Goal: Information Seeking & Learning: Learn about a topic

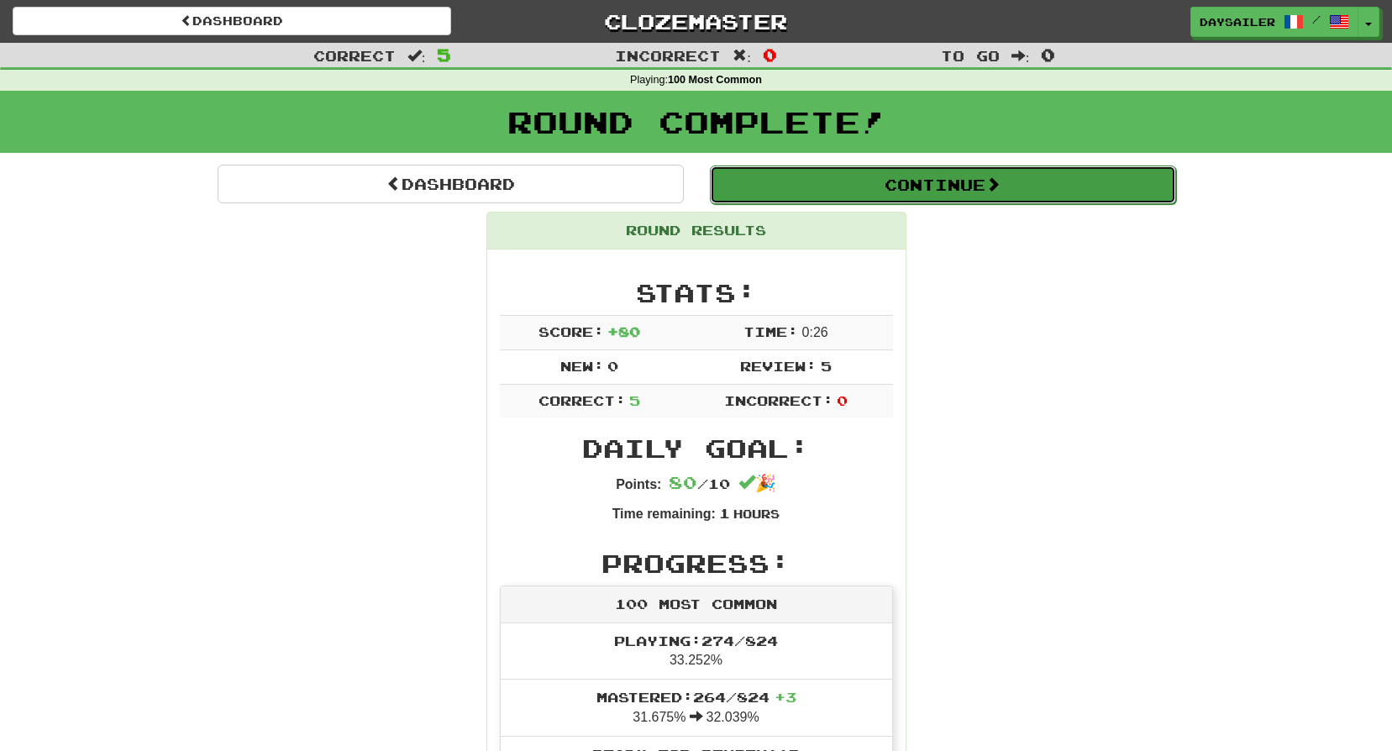
click at [839, 192] on button "Continue" at bounding box center [943, 185] width 466 height 39
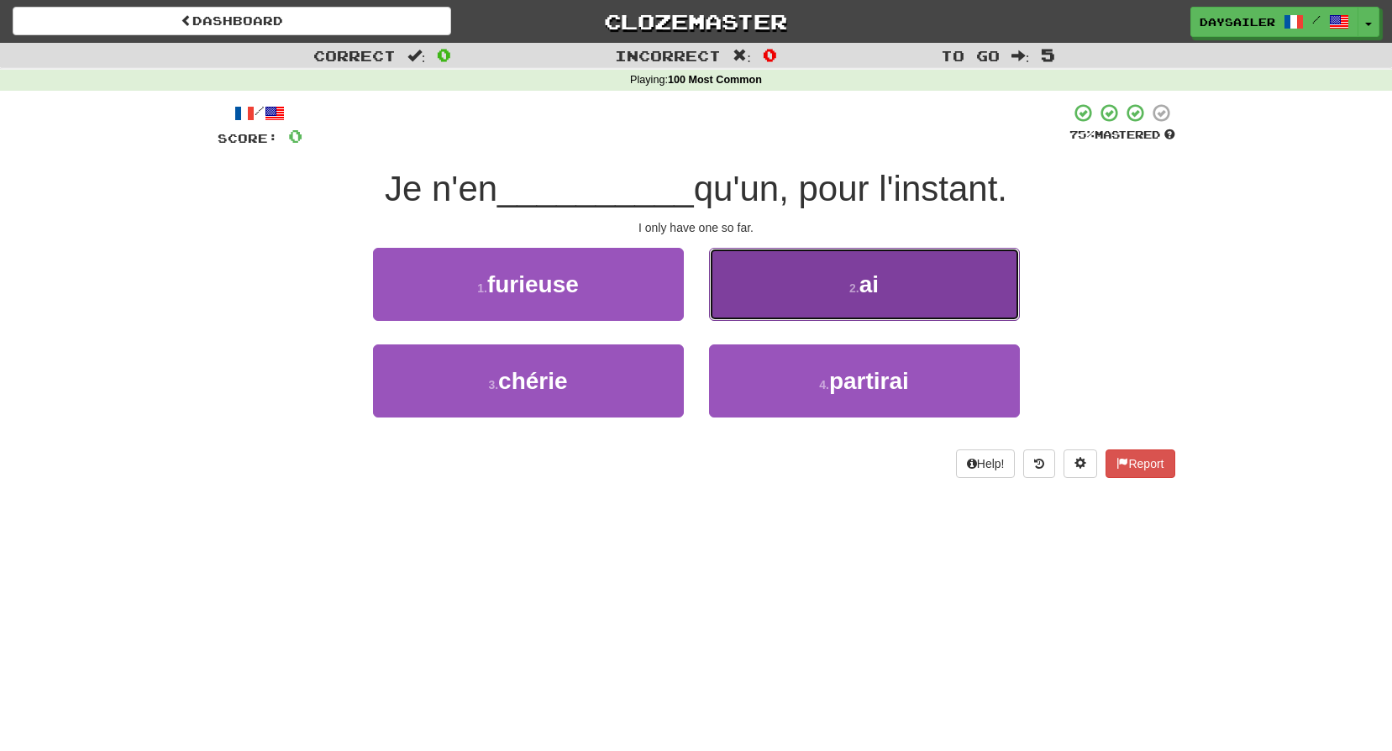
click at [855, 283] on small "2 ." at bounding box center [854, 287] width 10 height 13
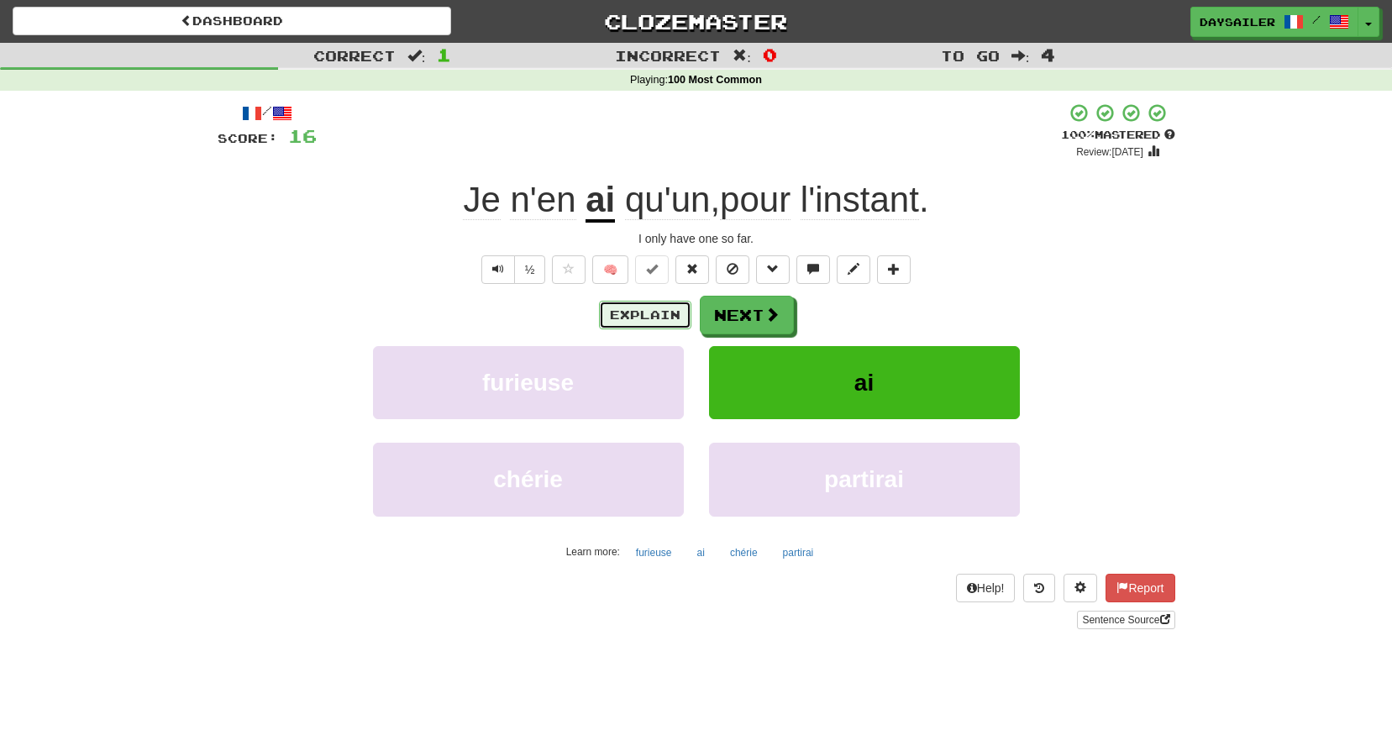
click at [633, 309] on button "Explain" at bounding box center [645, 315] width 92 height 29
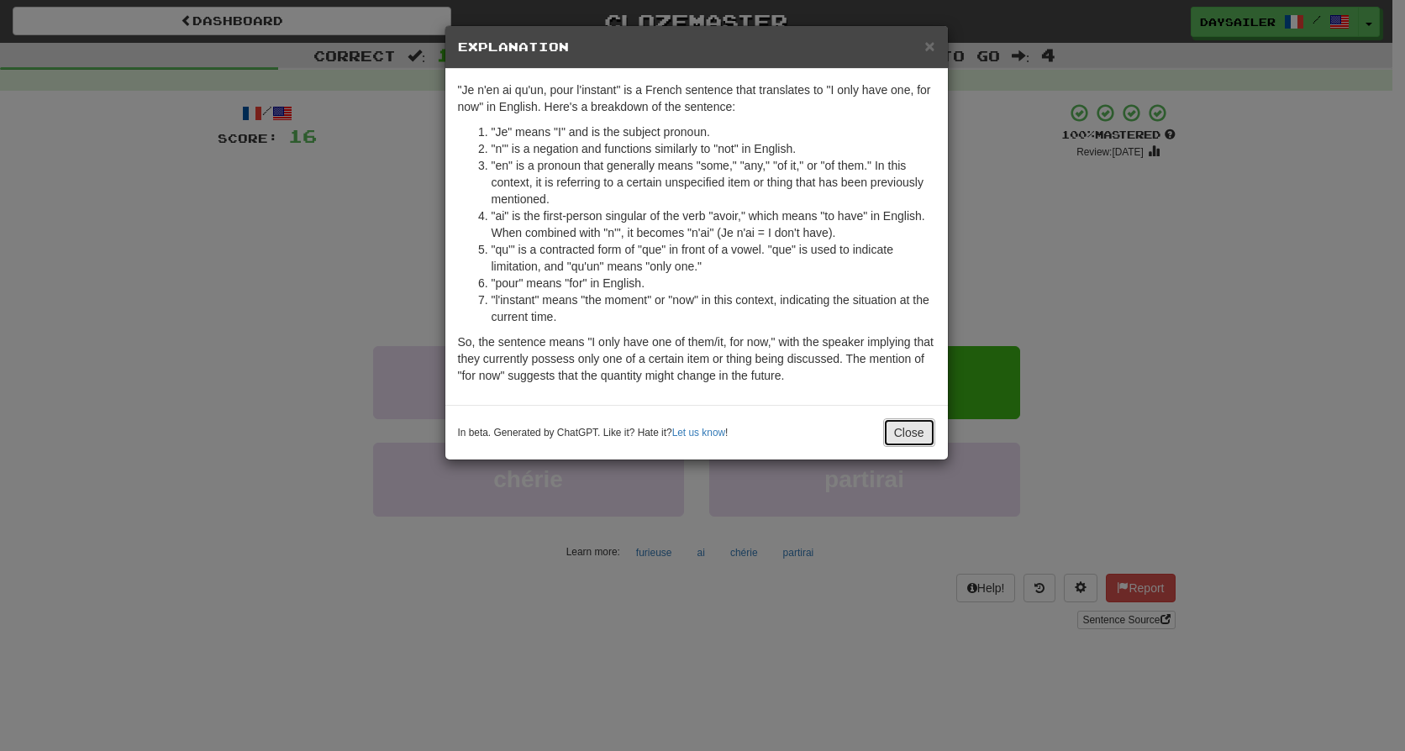
click at [912, 442] on button "Close" at bounding box center [909, 432] width 52 height 29
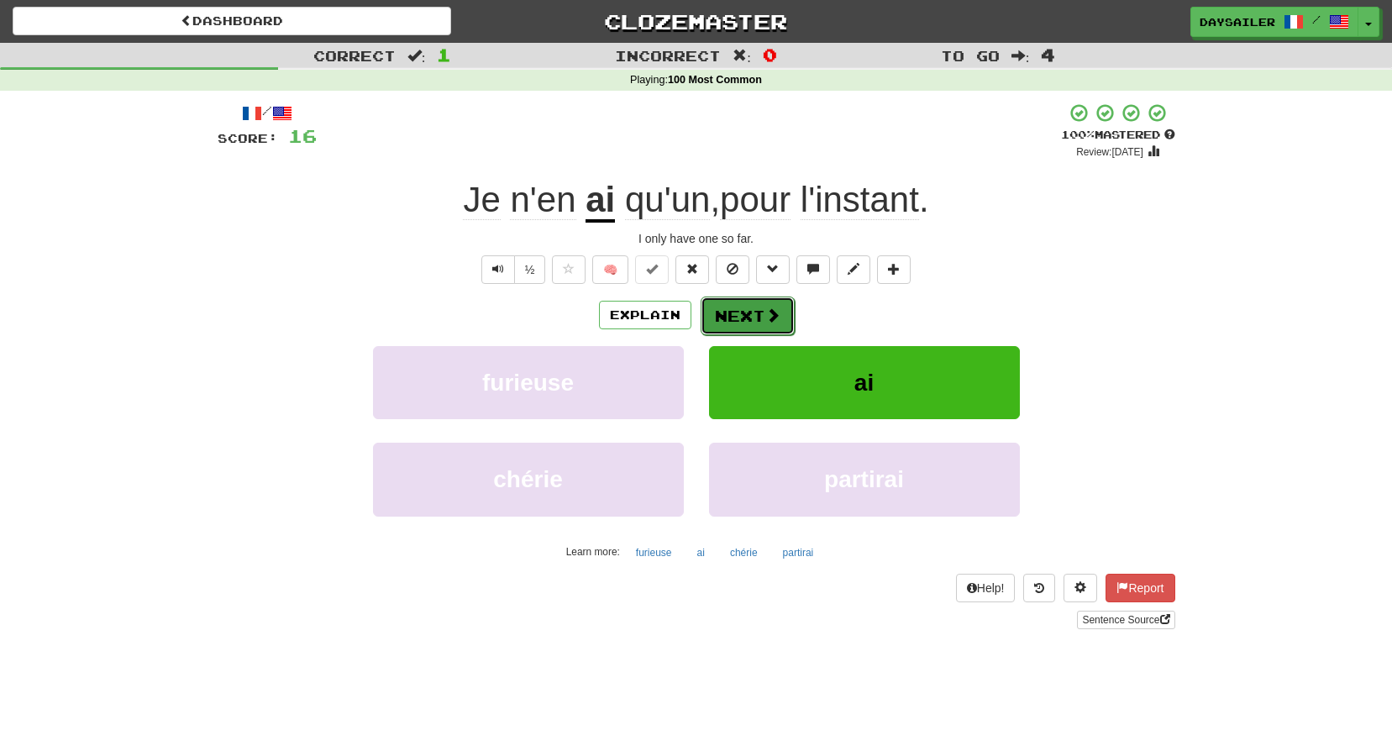
click at [751, 313] on button "Next" at bounding box center [748, 316] width 94 height 39
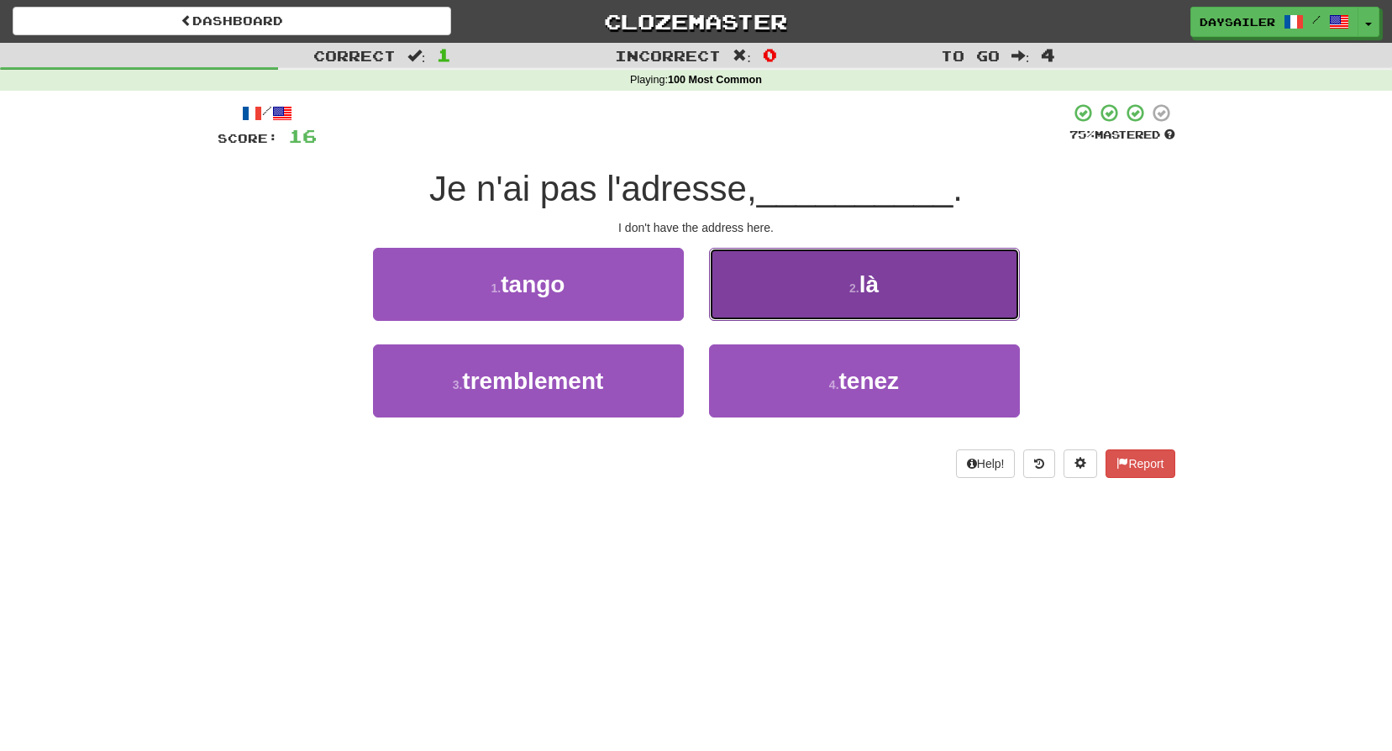
click at [755, 293] on button "2 . là" at bounding box center [864, 284] width 311 height 73
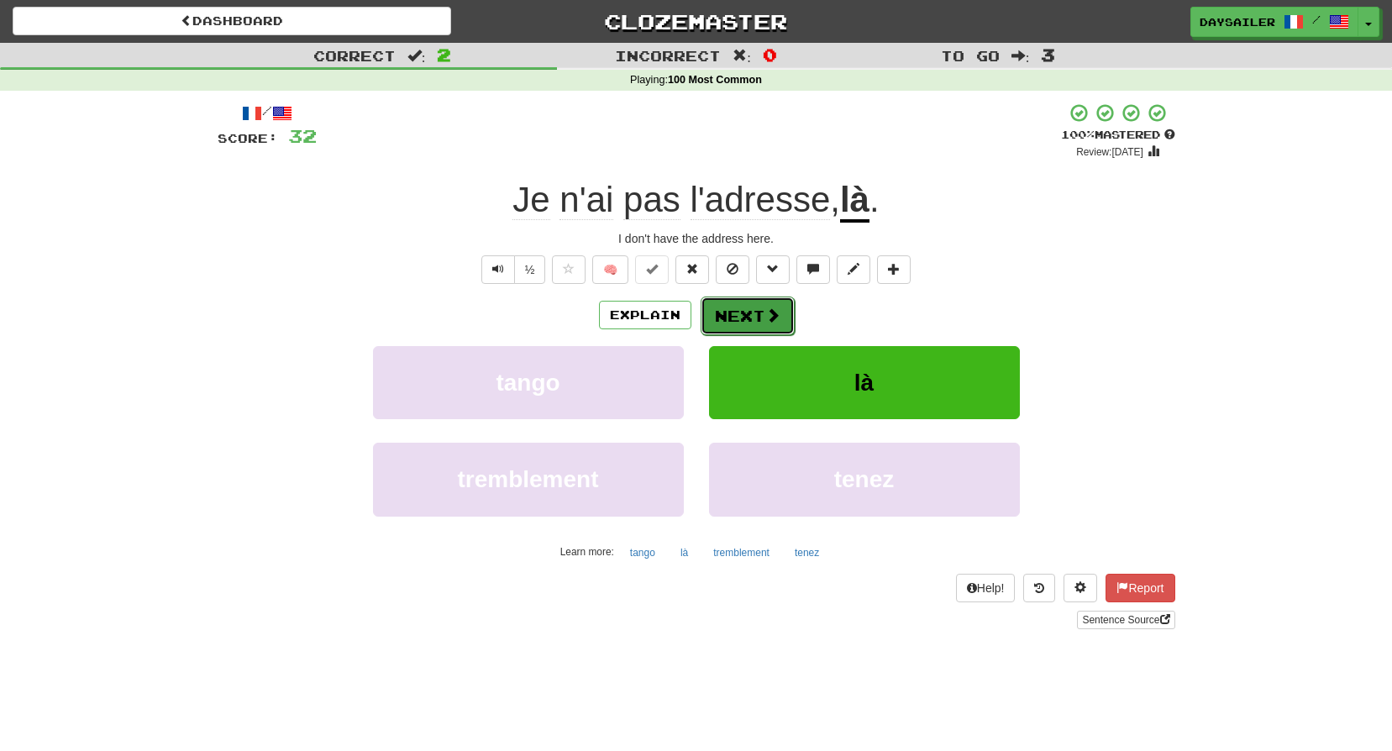
click at [757, 313] on button "Next" at bounding box center [748, 316] width 94 height 39
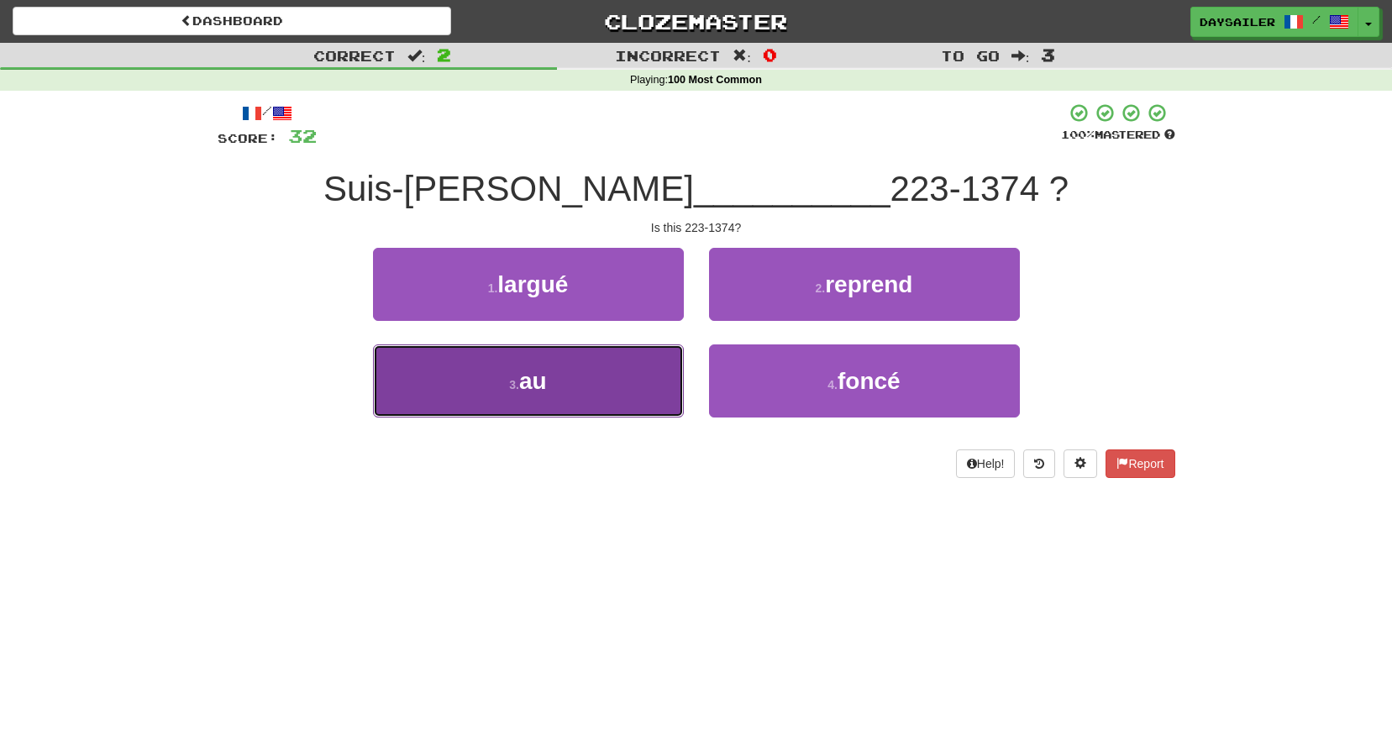
click at [561, 375] on button "3 . au" at bounding box center [528, 380] width 311 height 73
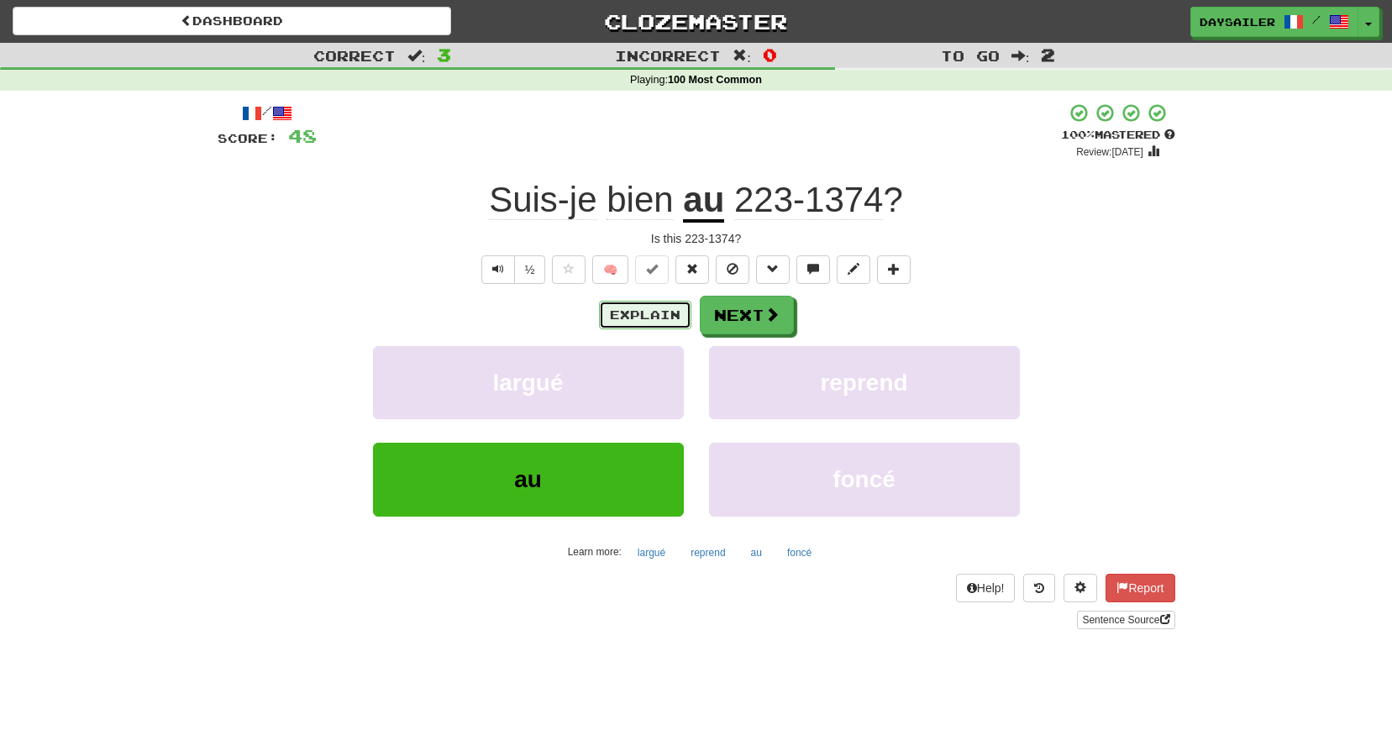
click at [661, 311] on button "Explain" at bounding box center [645, 315] width 92 height 29
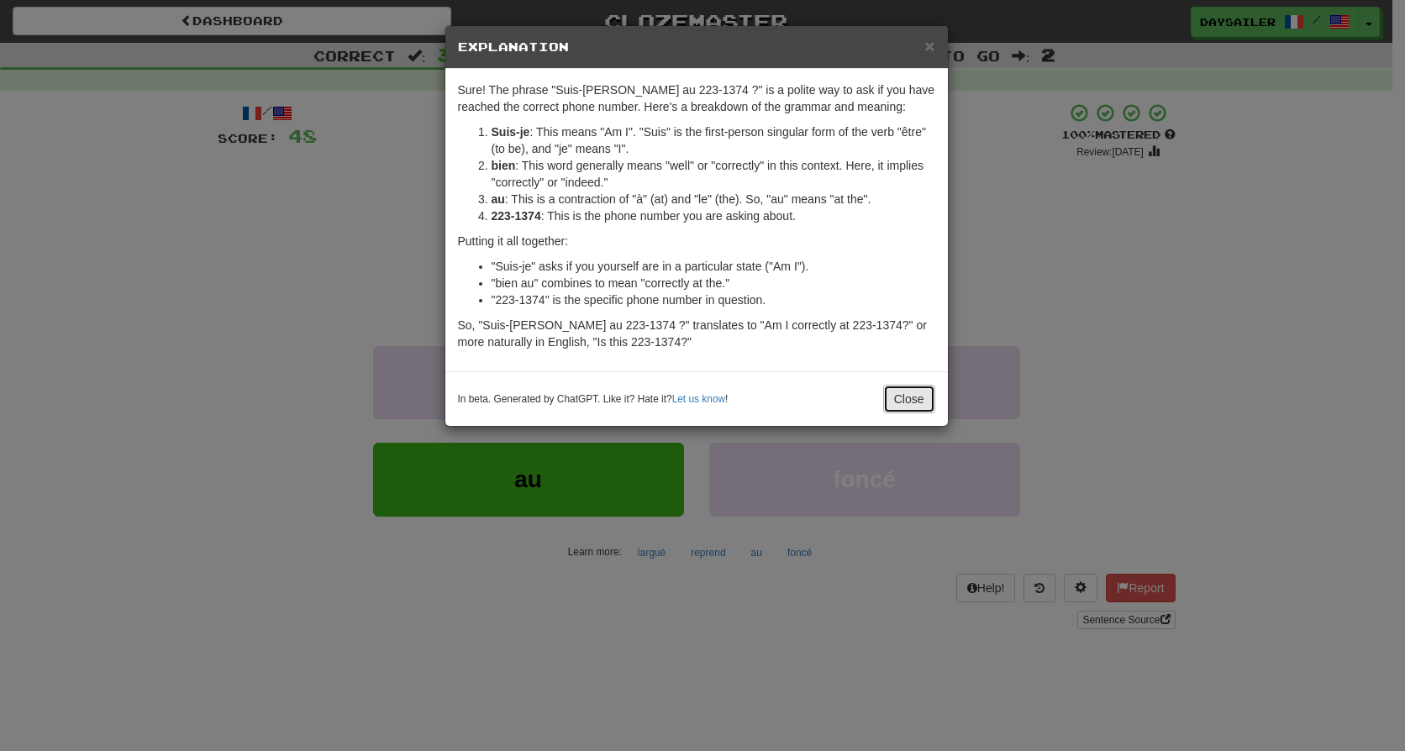
click at [916, 405] on button "Close" at bounding box center [909, 399] width 52 height 29
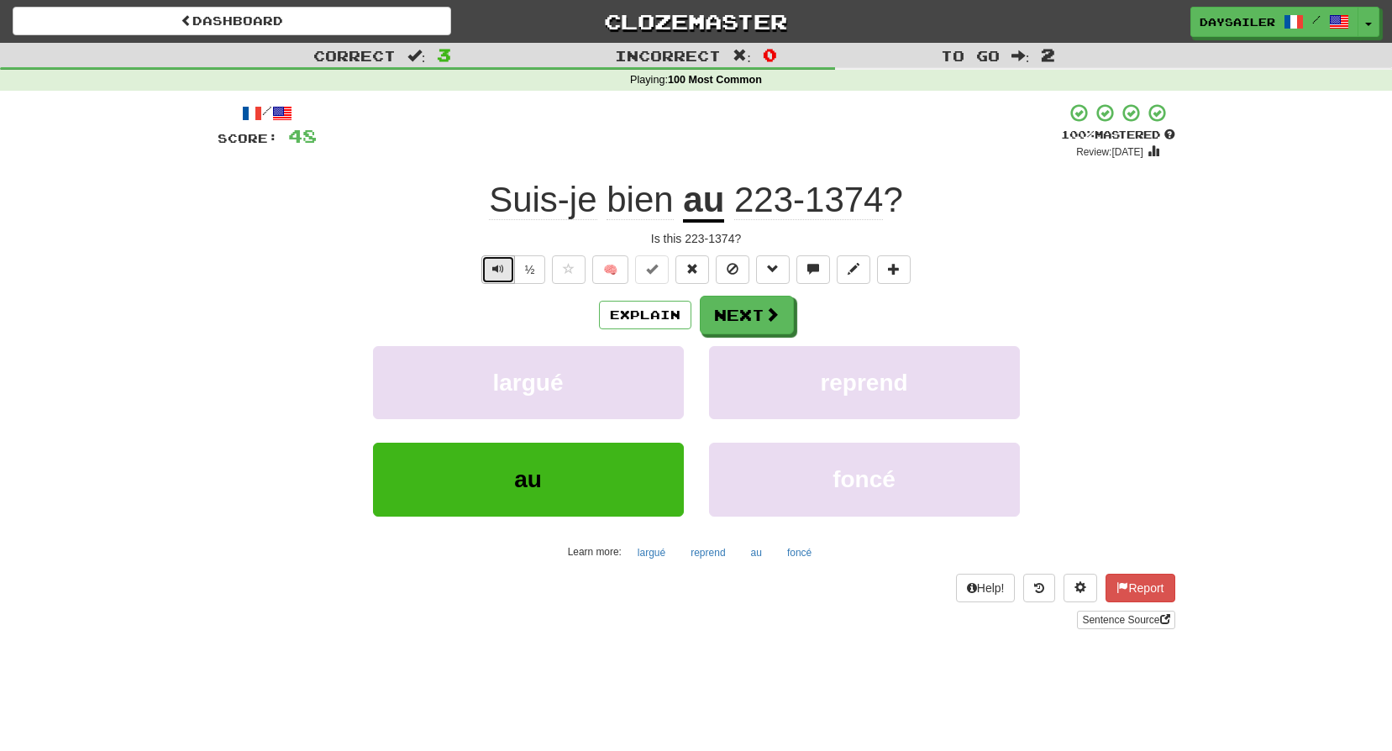
click at [492, 270] on span "Text-to-speech controls" at bounding box center [498, 269] width 12 height 12
click at [528, 272] on button "½" at bounding box center [530, 269] width 32 height 29
click at [759, 322] on button "Next" at bounding box center [748, 316] width 94 height 39
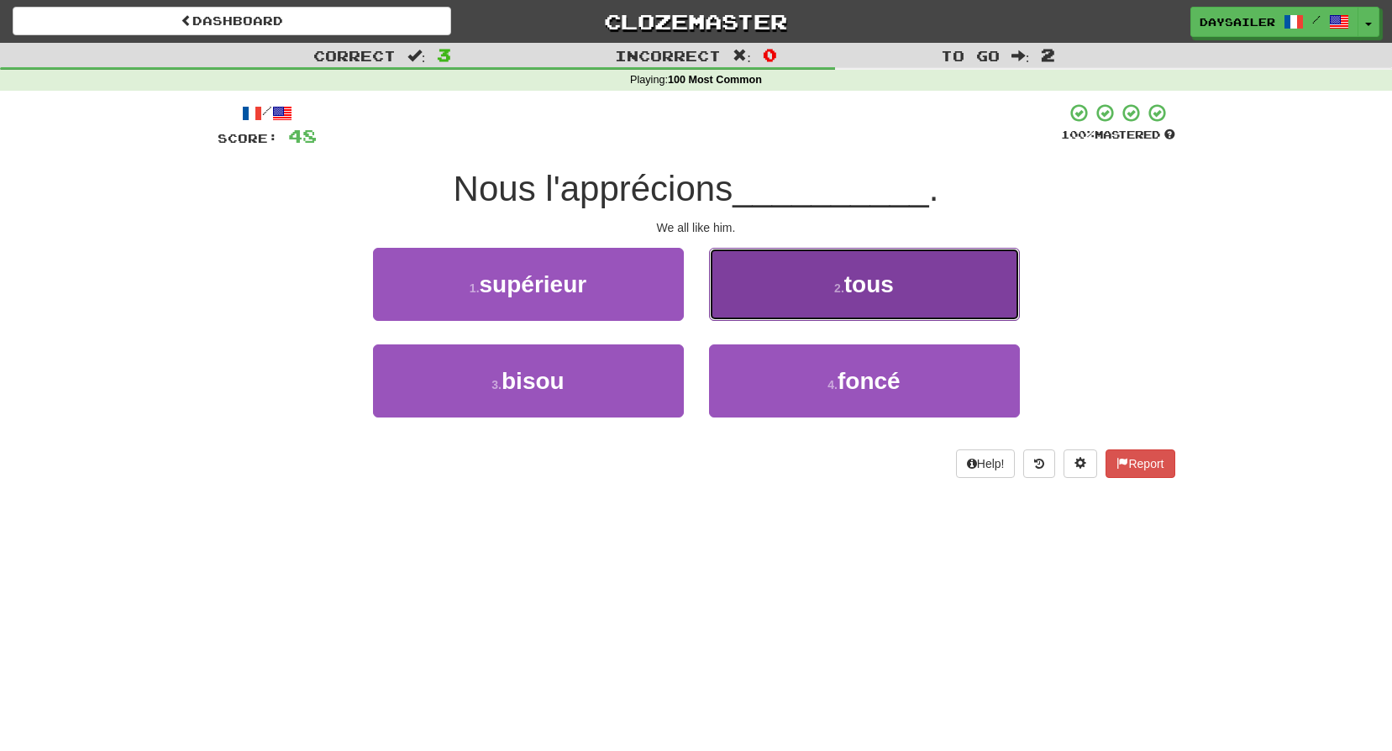
click at [797, 289] on button "2 . tous" at bounding box center [864, 284] width 311 height 73
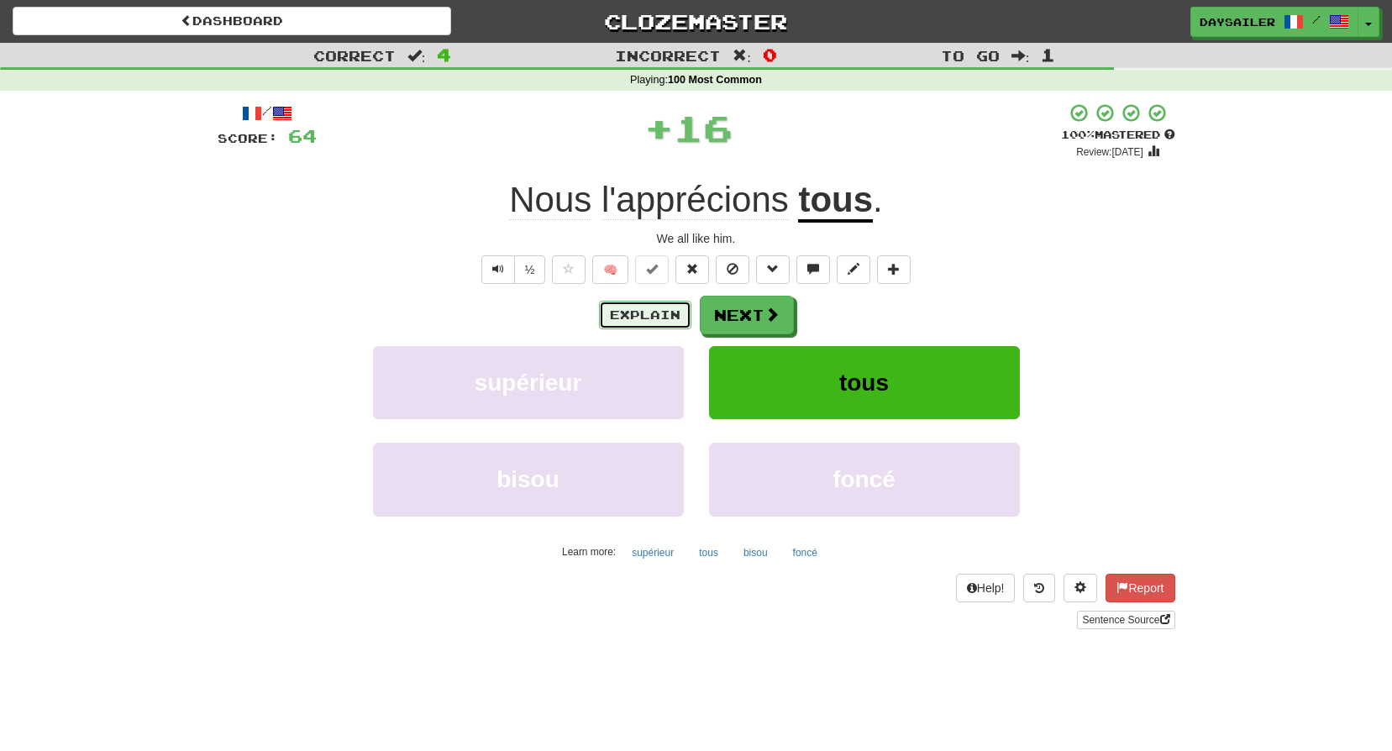
click at [683, 309] on button "Explain" at bounding box center [645, 315] width 92 height 29
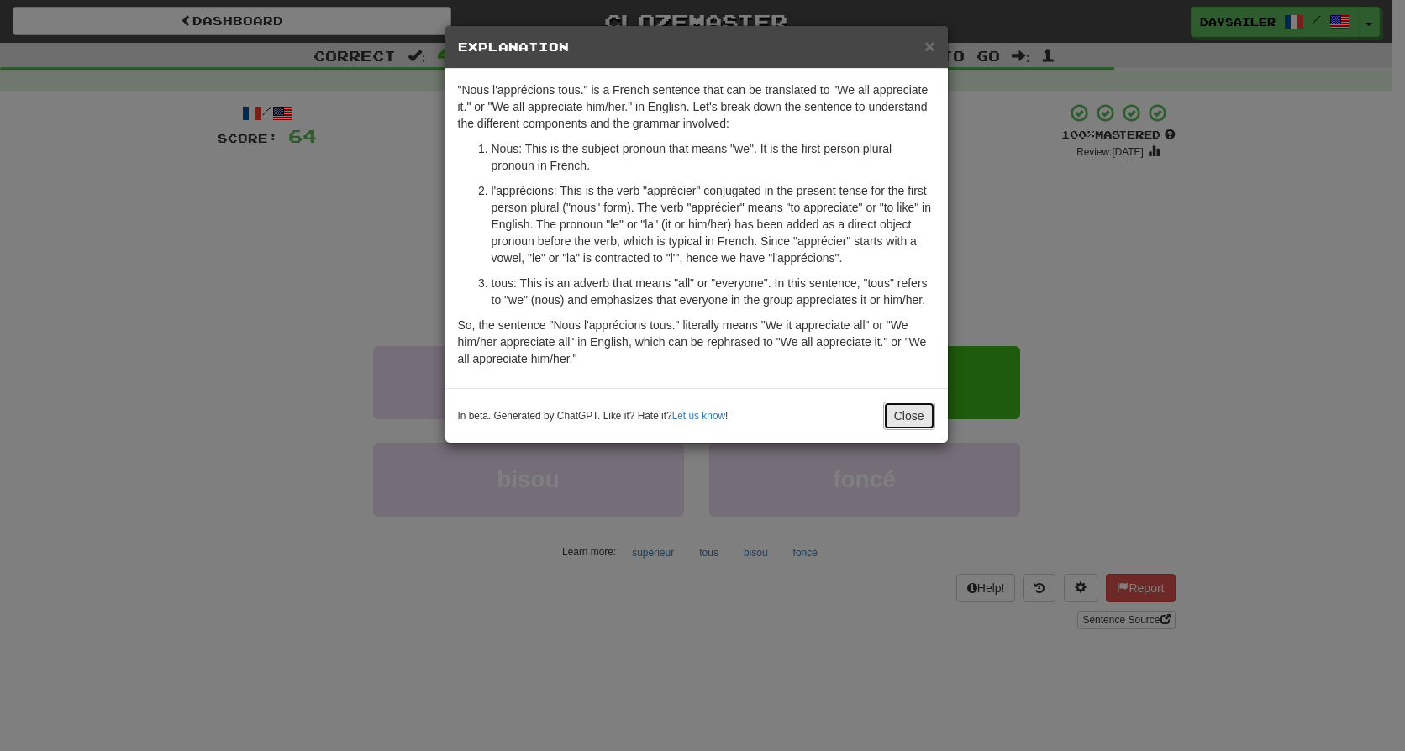
click at [902, 413] on button "Close" at bounding box center [909, 416] width 52 height 29
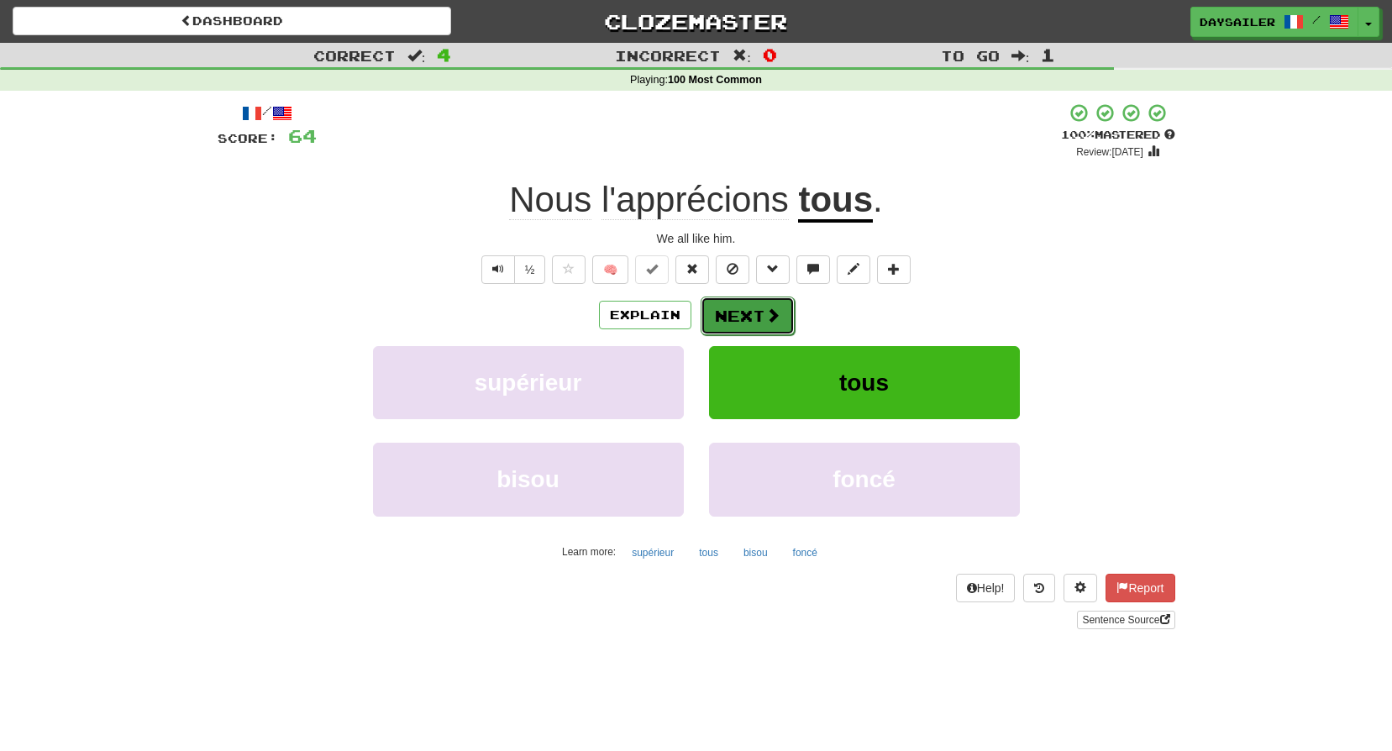
click at [774, 313] on span at bounding box center [772, 315] width 15 height 15
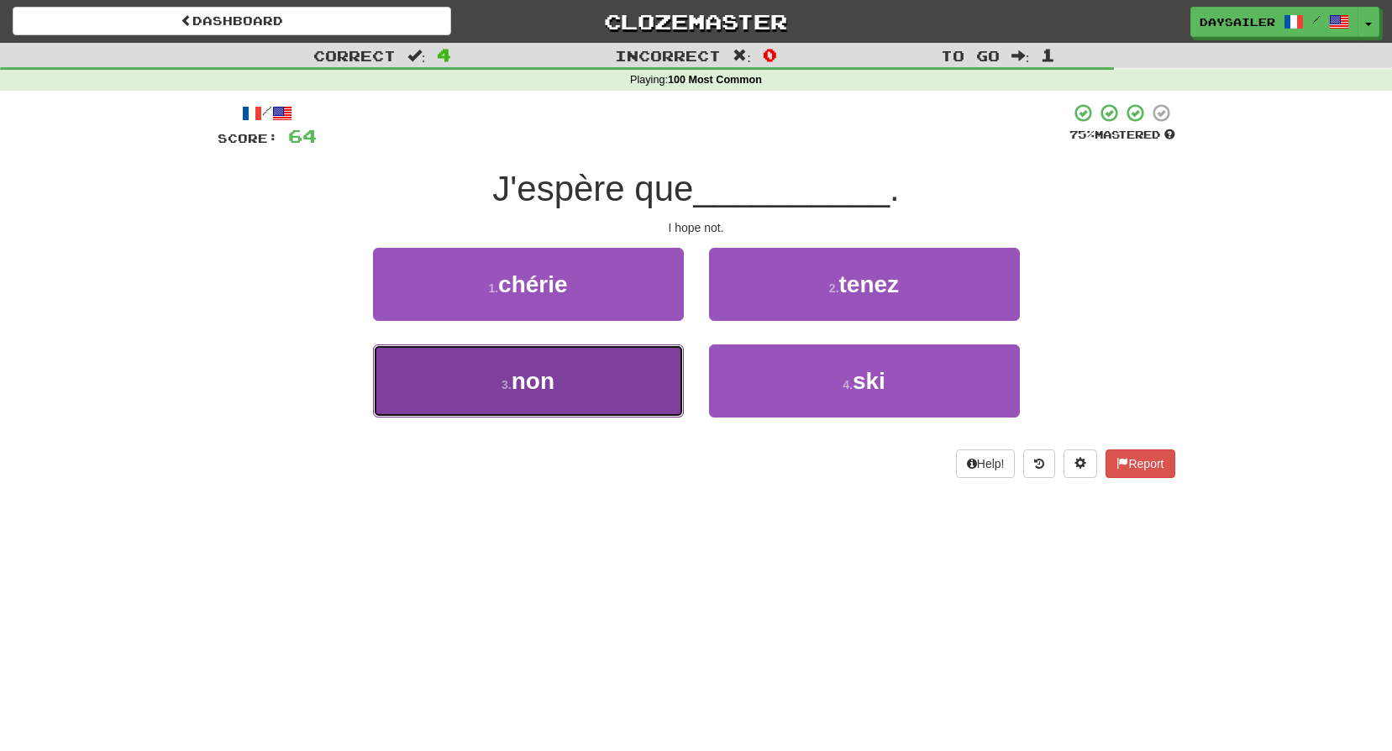
click at [601, 362] on button "3 . non" at bounding box center [528, 380] width 311 height 73
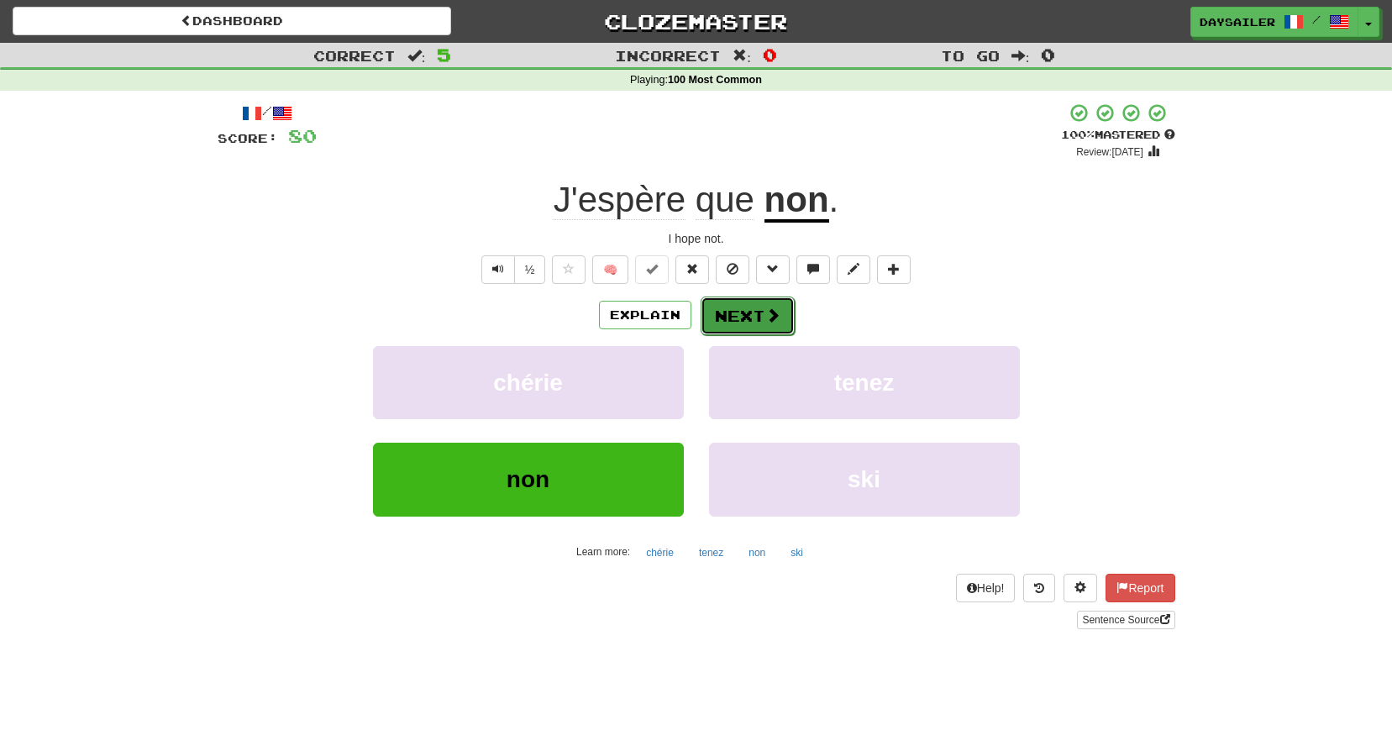
click at [729, 323] on button "Next" at bounding box center [748, 316] width 94 height 39
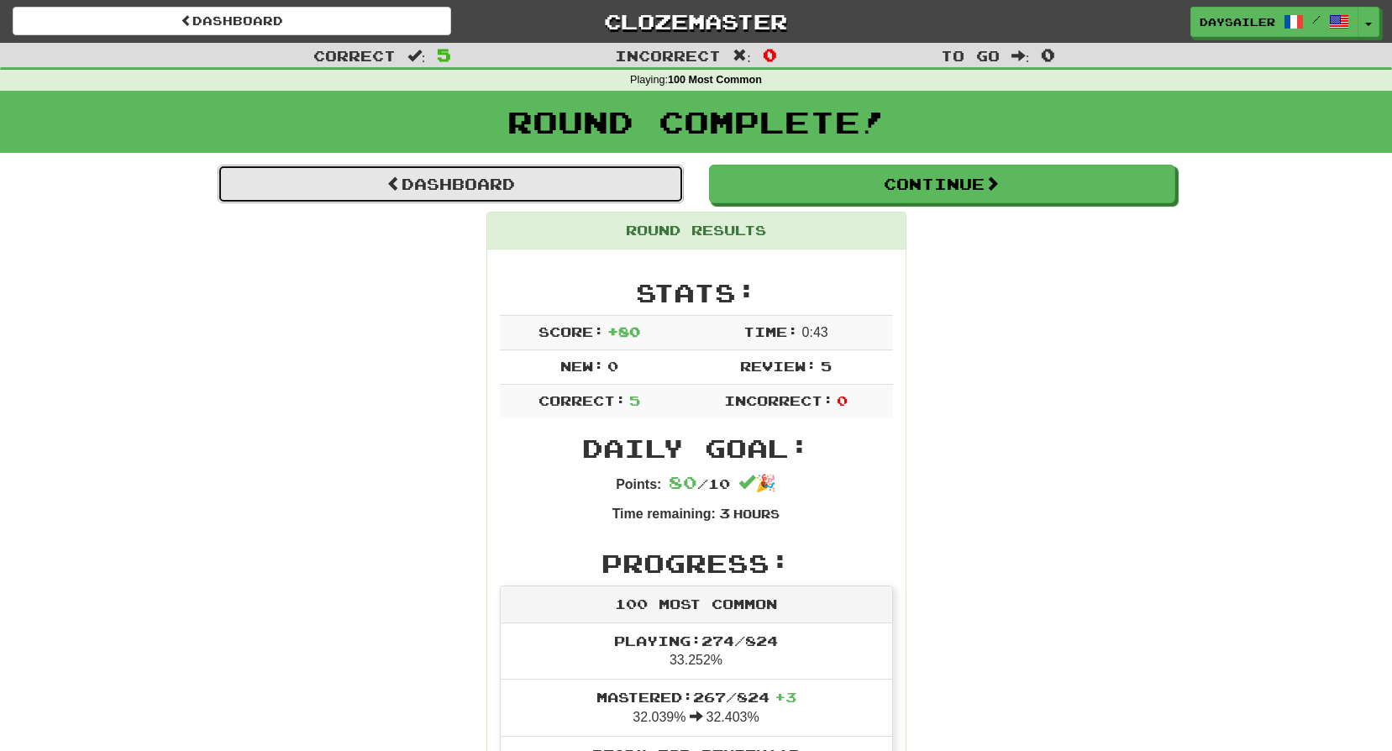
click at [542, 185] on link "Dashboard" at bounding box center [451, 184] width 466 height 39
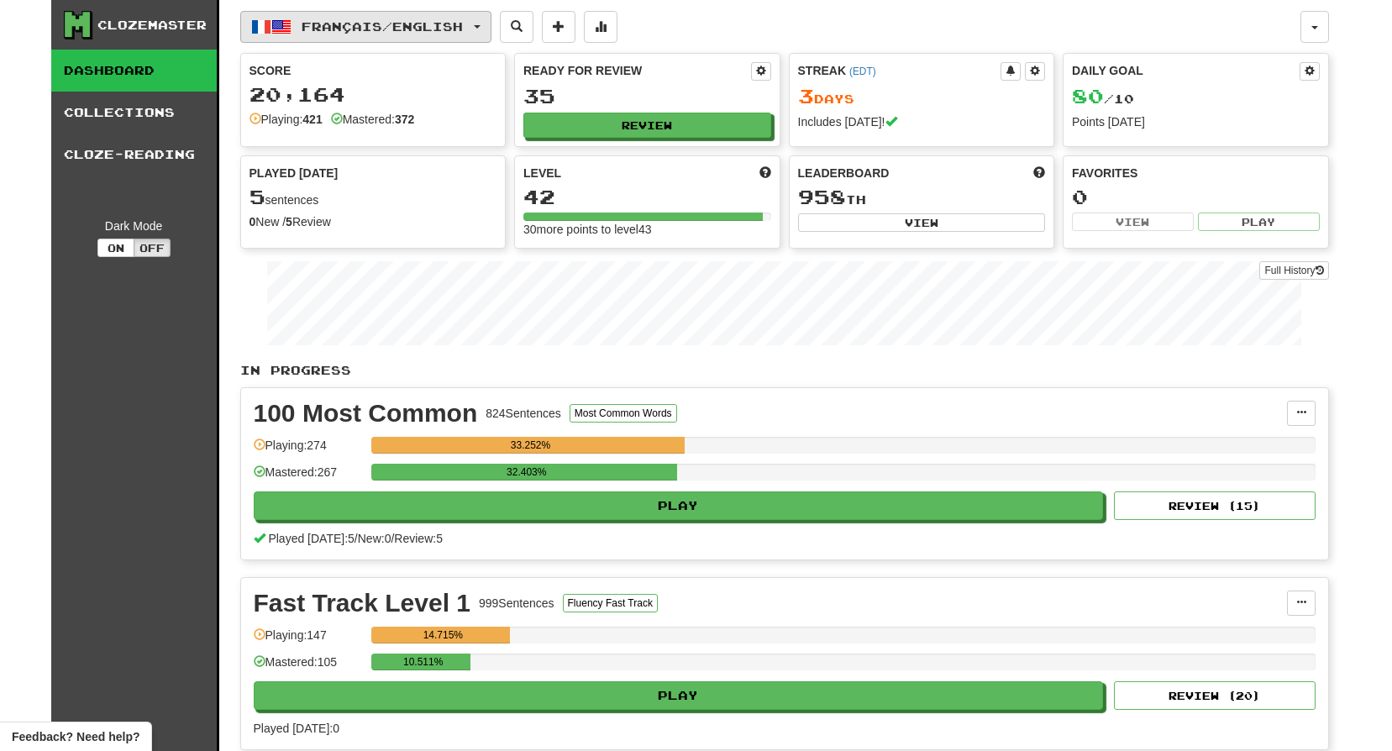
click at [405, 37] on button "Français / English" at bounding box center [365, 27] width 251 height 32
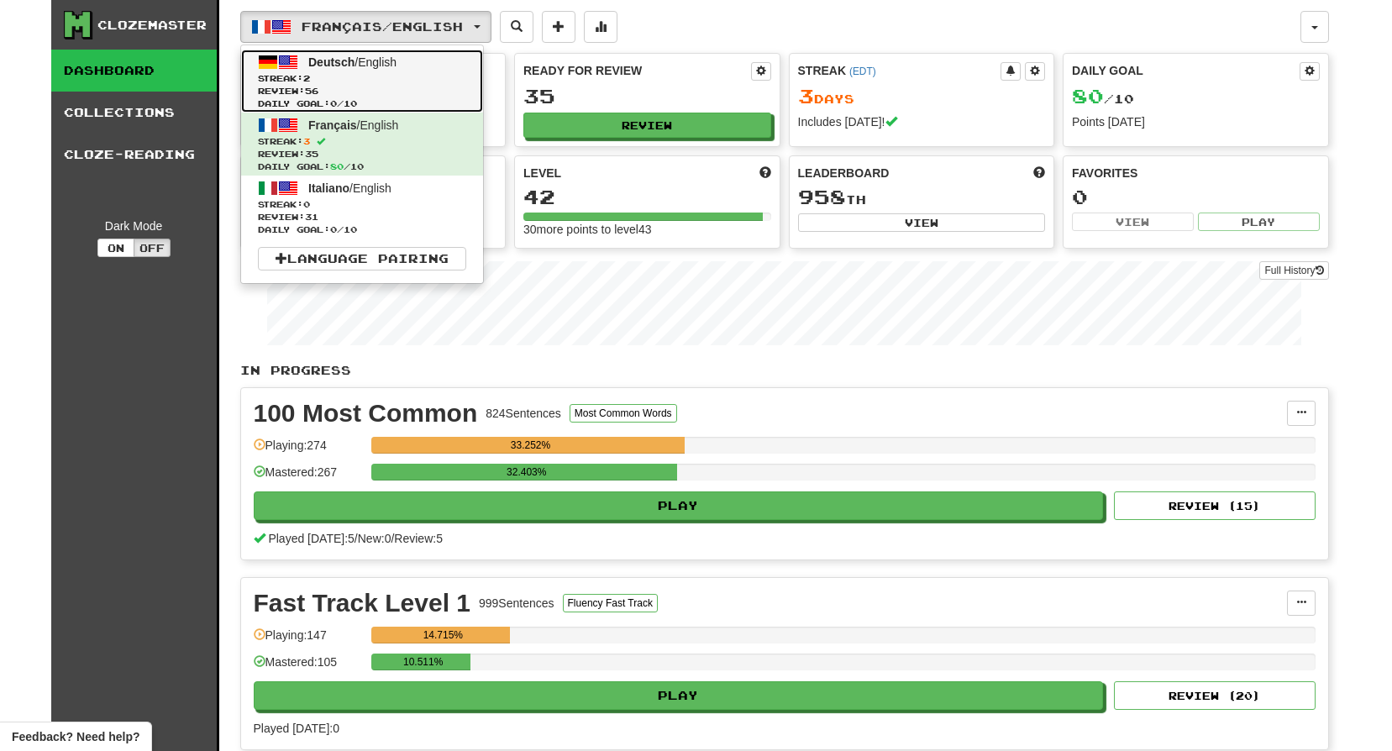
click at [397, 66] on span "Deutsch / English" at bounding box center [352, 61] width 88 height 13
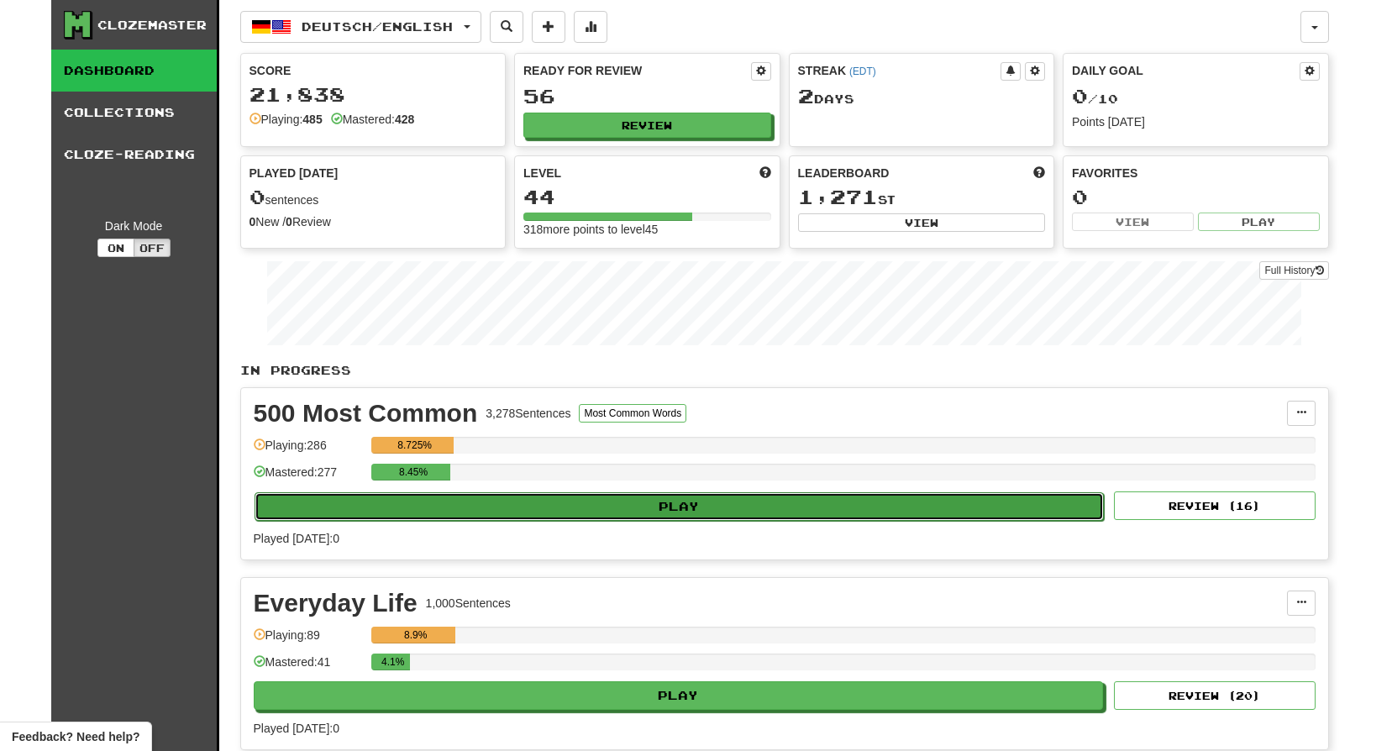
click at [715, 504] on button "Play" at bounding box center [680, 506] width 850 height 29
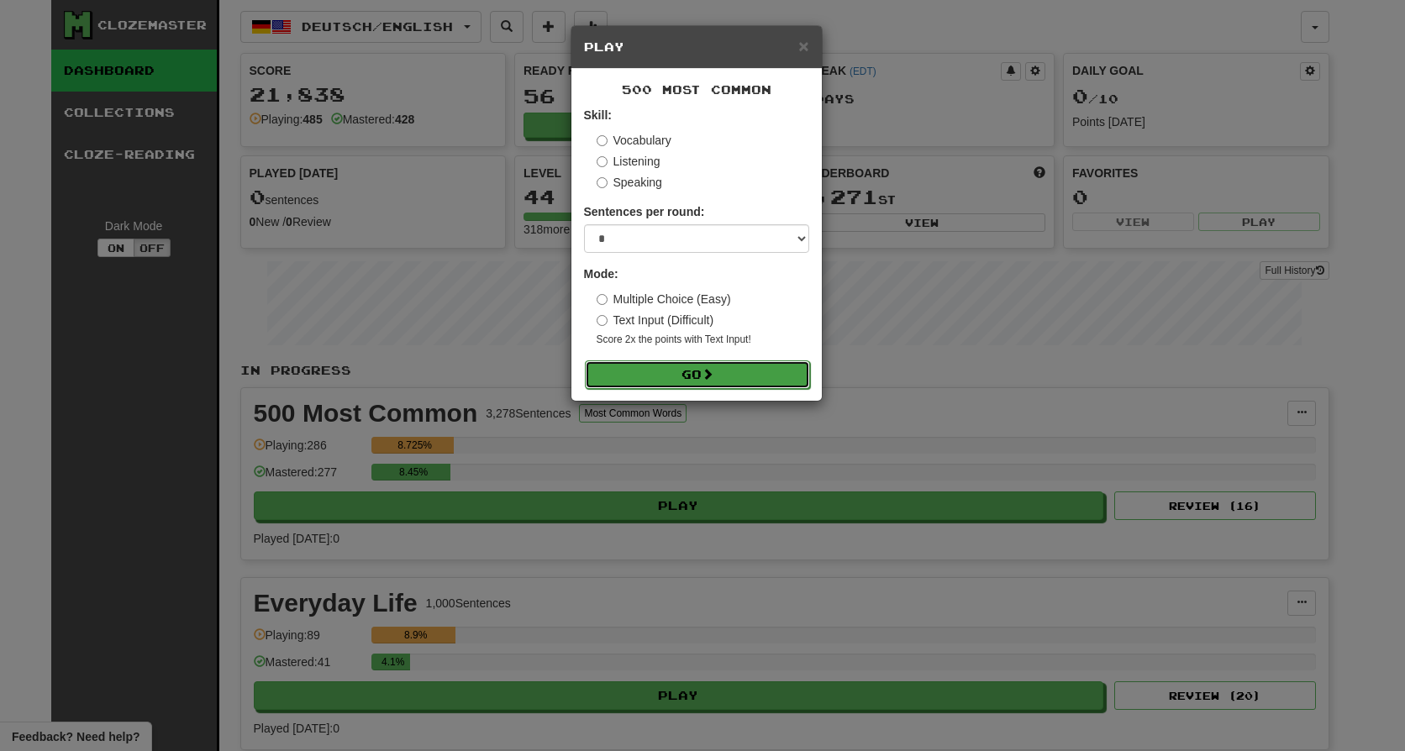
click at [688, 376] on button "Go" at bounding box center [697, 374] width 225 height 29
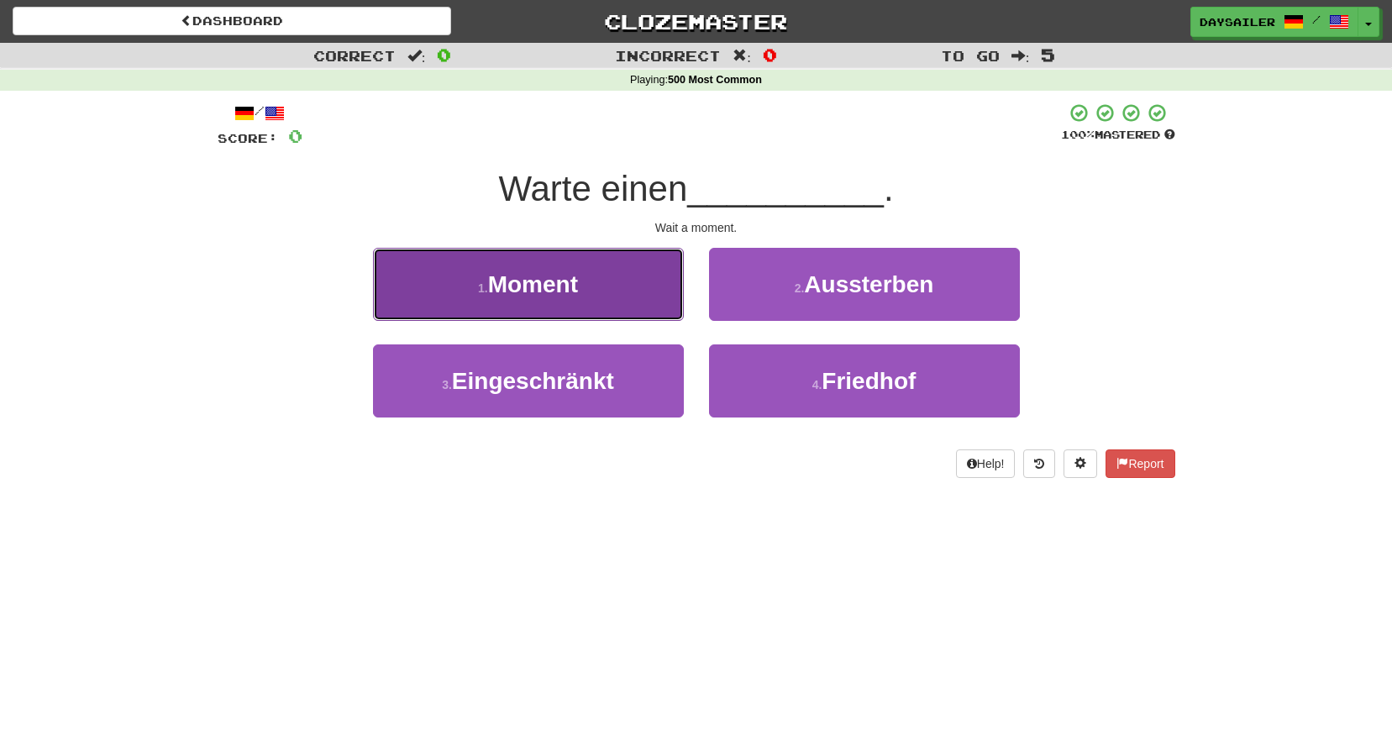
click at [612, 308] on button "1 . Moment" at bounding box center [528, 284] width 311 height 73
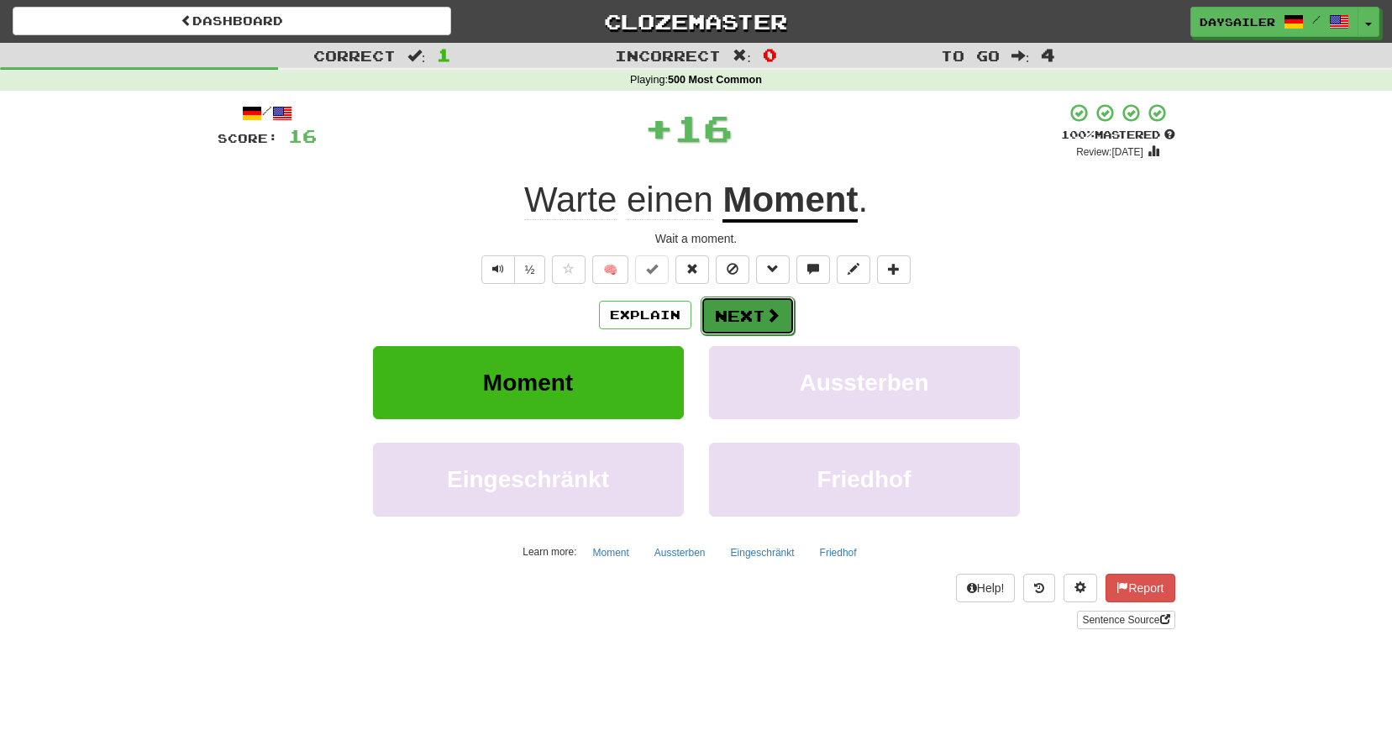
click at [739, 325] on button "Next" at bounding box center [748, 316] width 94 height 39
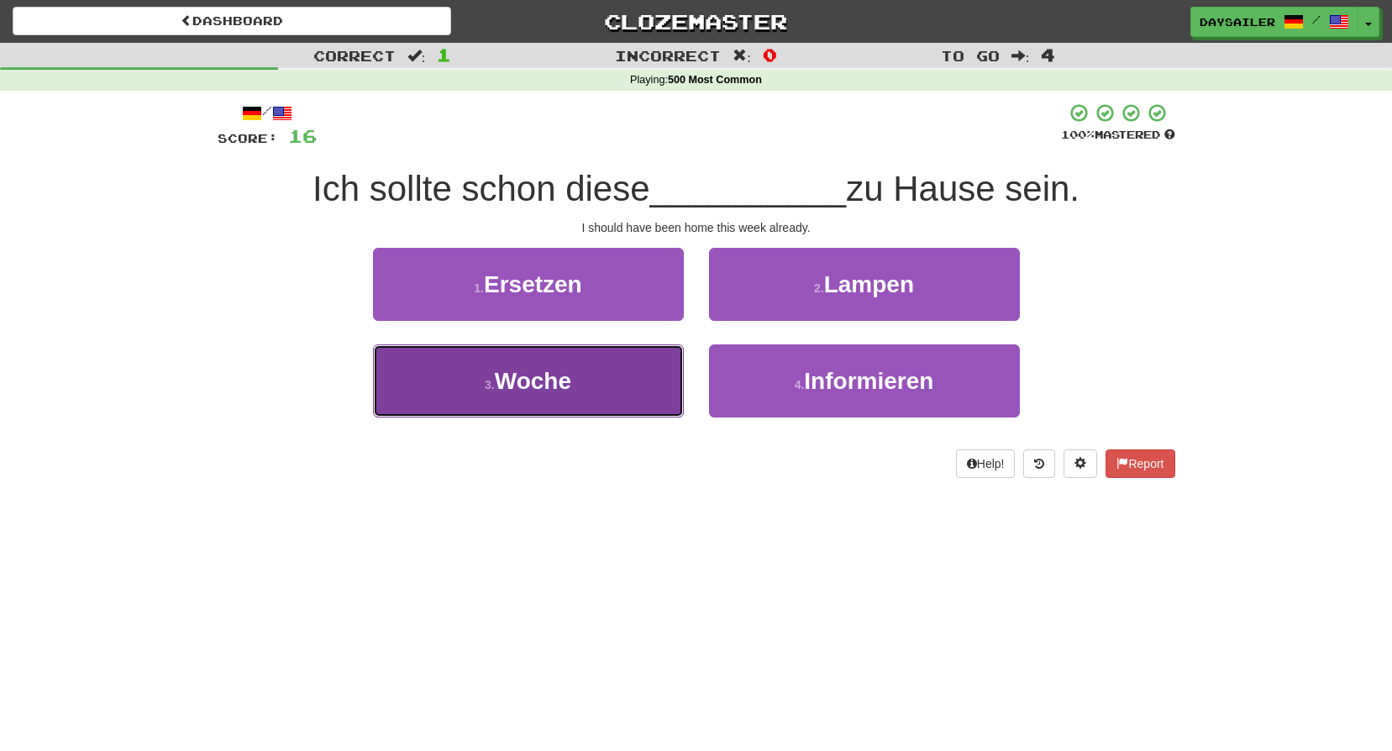
click at [602, 392] on button "3 . Woche" at bounding box center [528, 380] width 311 height 73
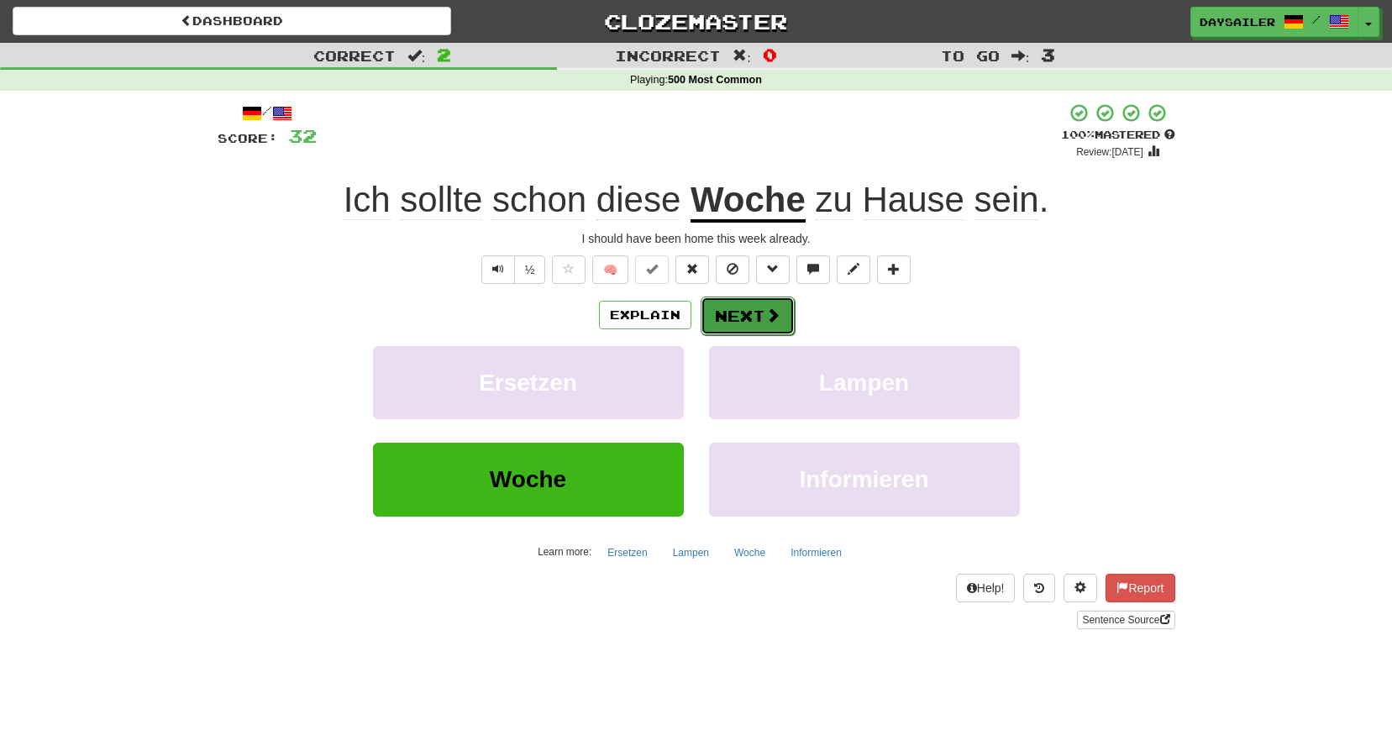
click at [739, 317] on button "Next" at bounding box center [748, 316] width 94 height 39
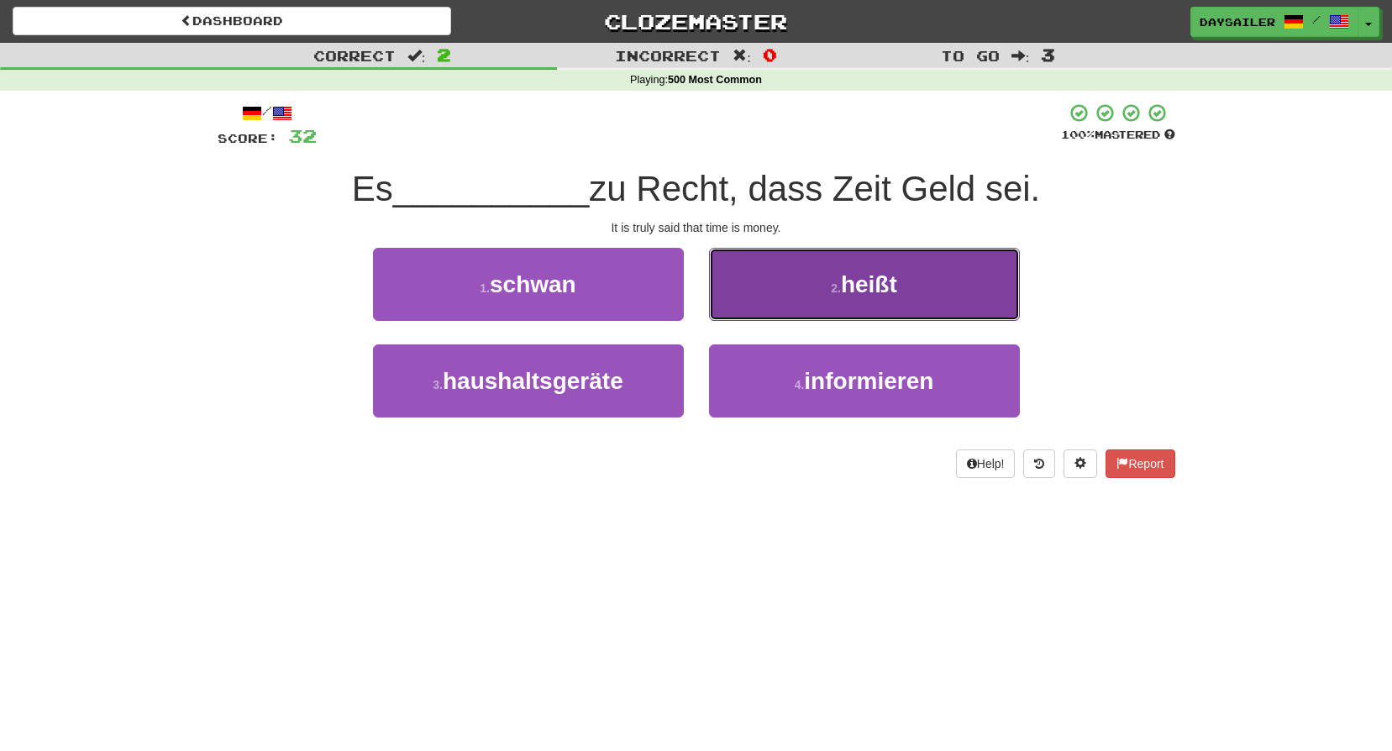
click at [810, 288] on button "2 . heißt" at bounding box center [864, 284] width 311 height 73
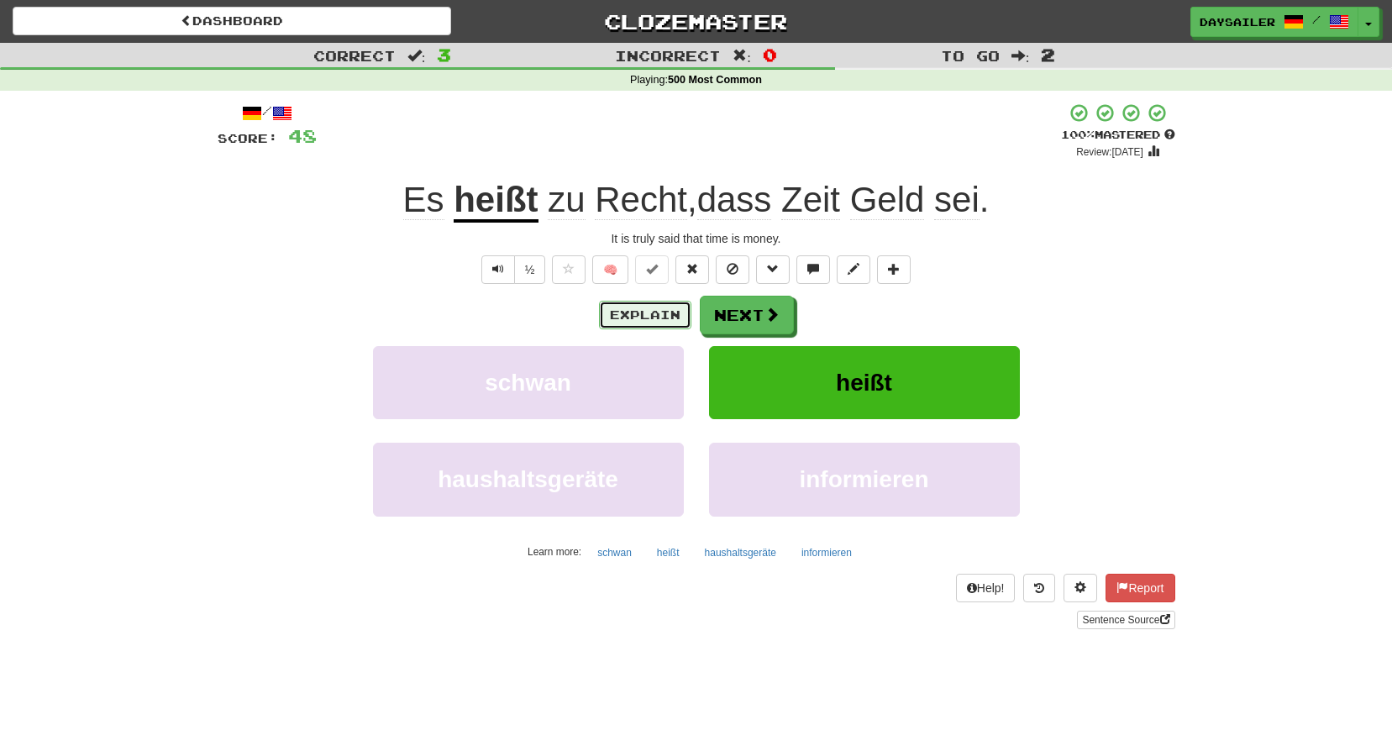
click at [681, 315] on button "Explain" at bounding box center [645, 315] width 92 height 29
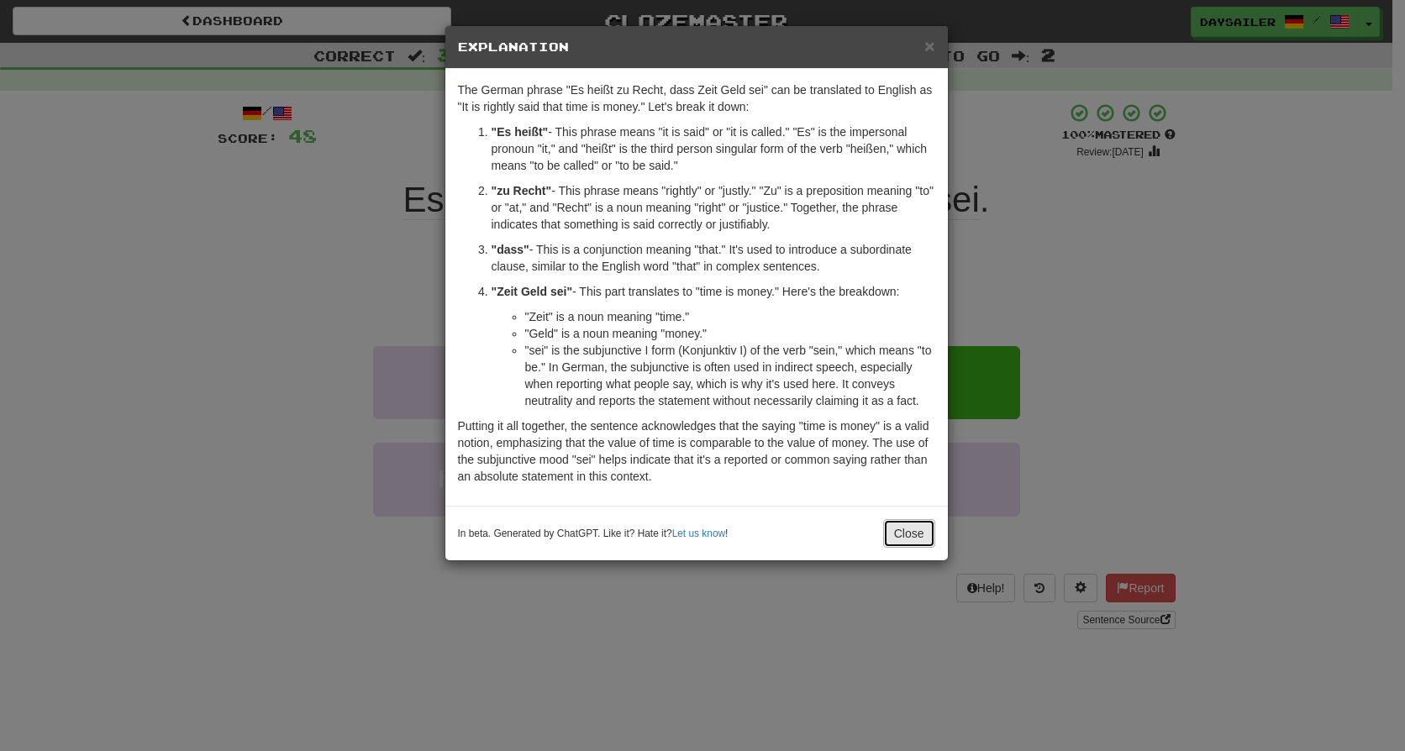
click at [907, 538] on button "Close" at bounding box center [909, 533] width 52 height 29
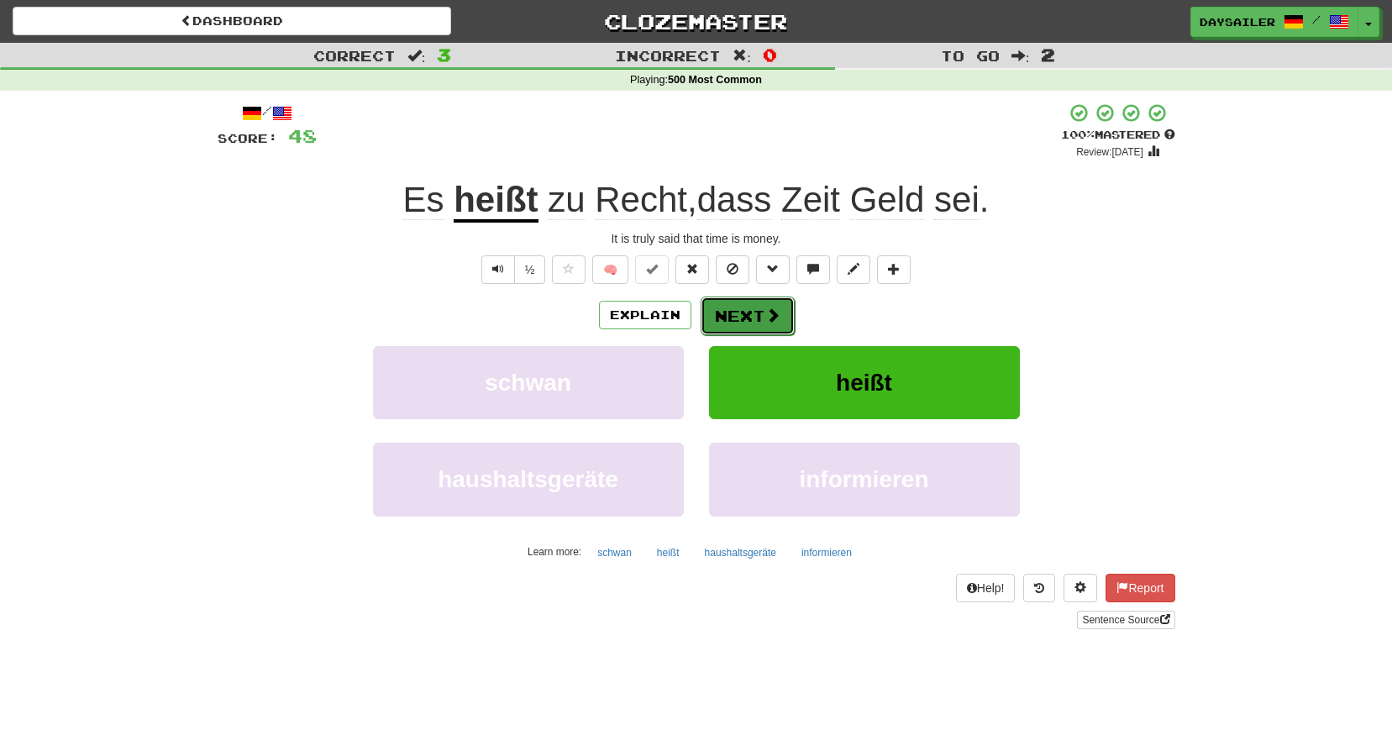
click at [774, 316] on span at bounding box center [772, 315] width 15 height 15
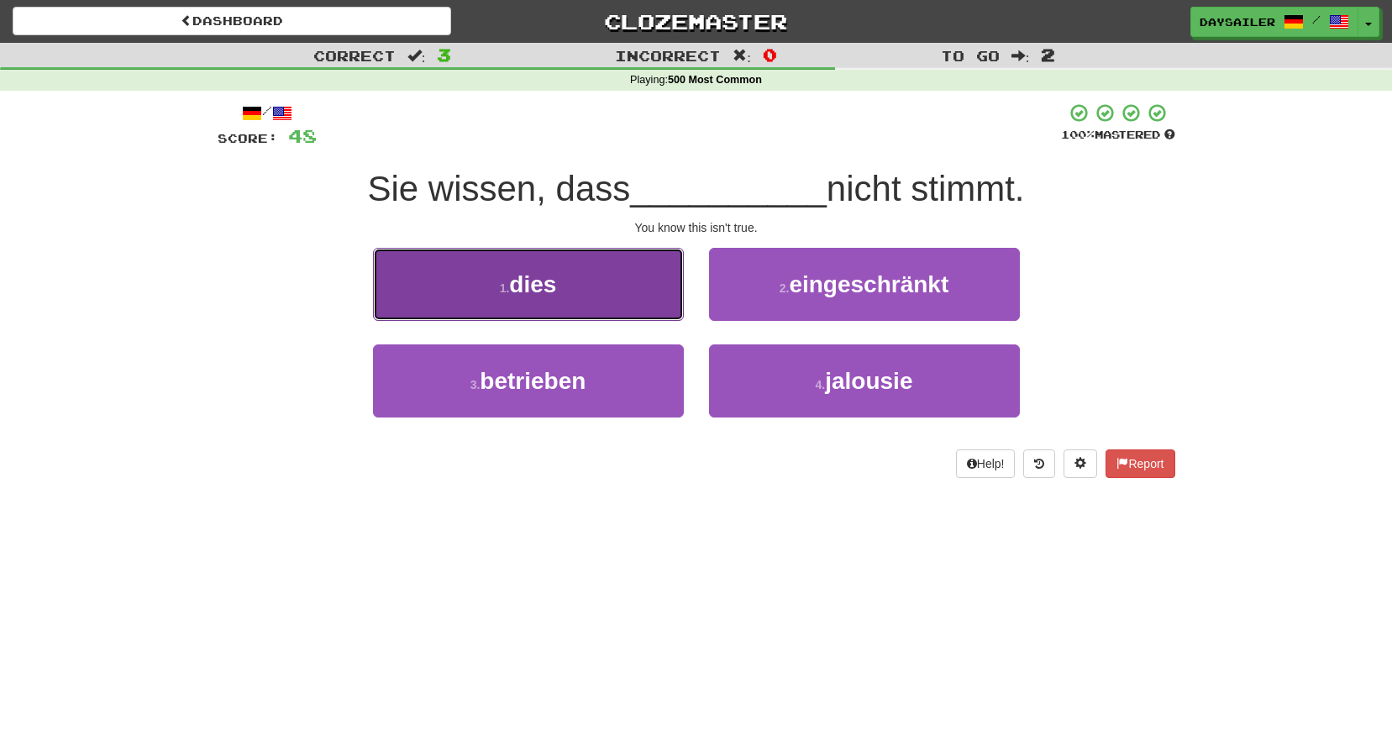
click at [549, 283] on span "dies" at bounding box center [532, 284] width 47 height 26
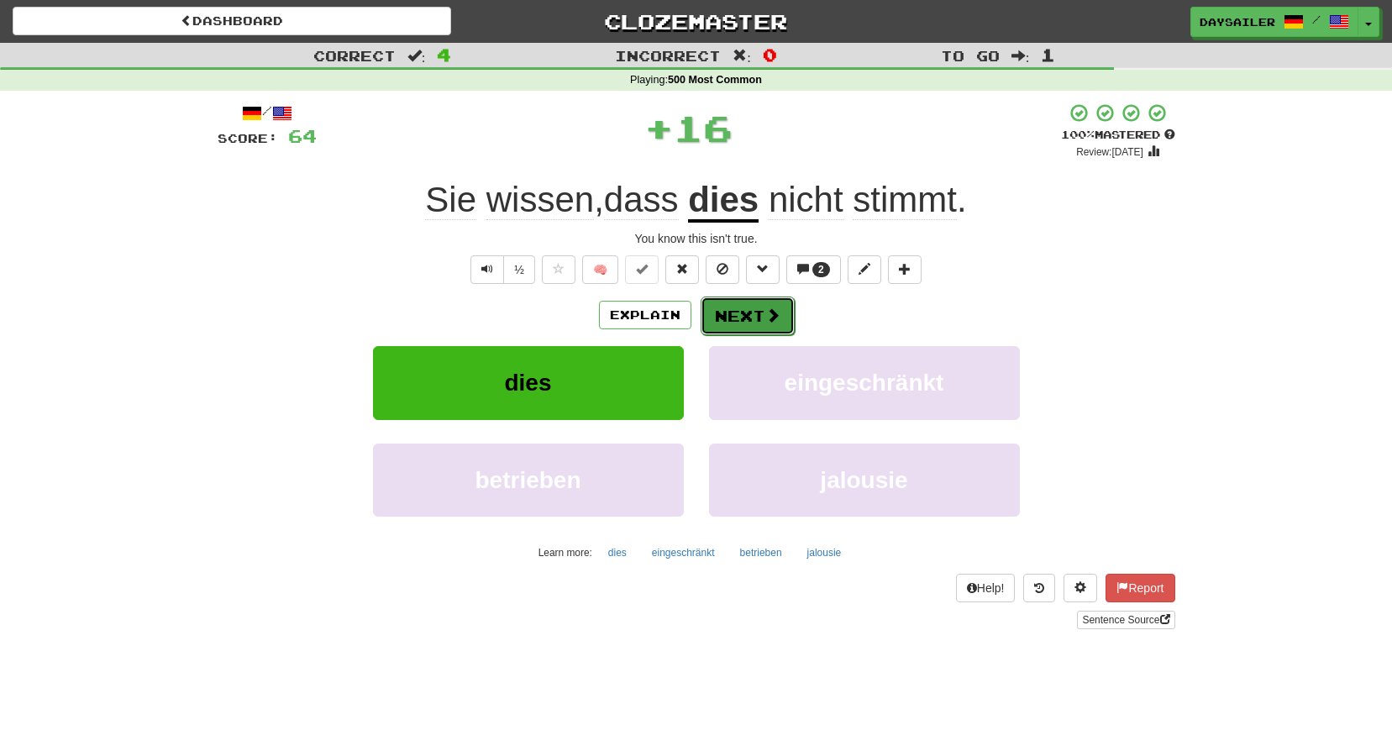
click at [725, 315] on button "Next" at bounding box center [748, 316] width 94 height 39
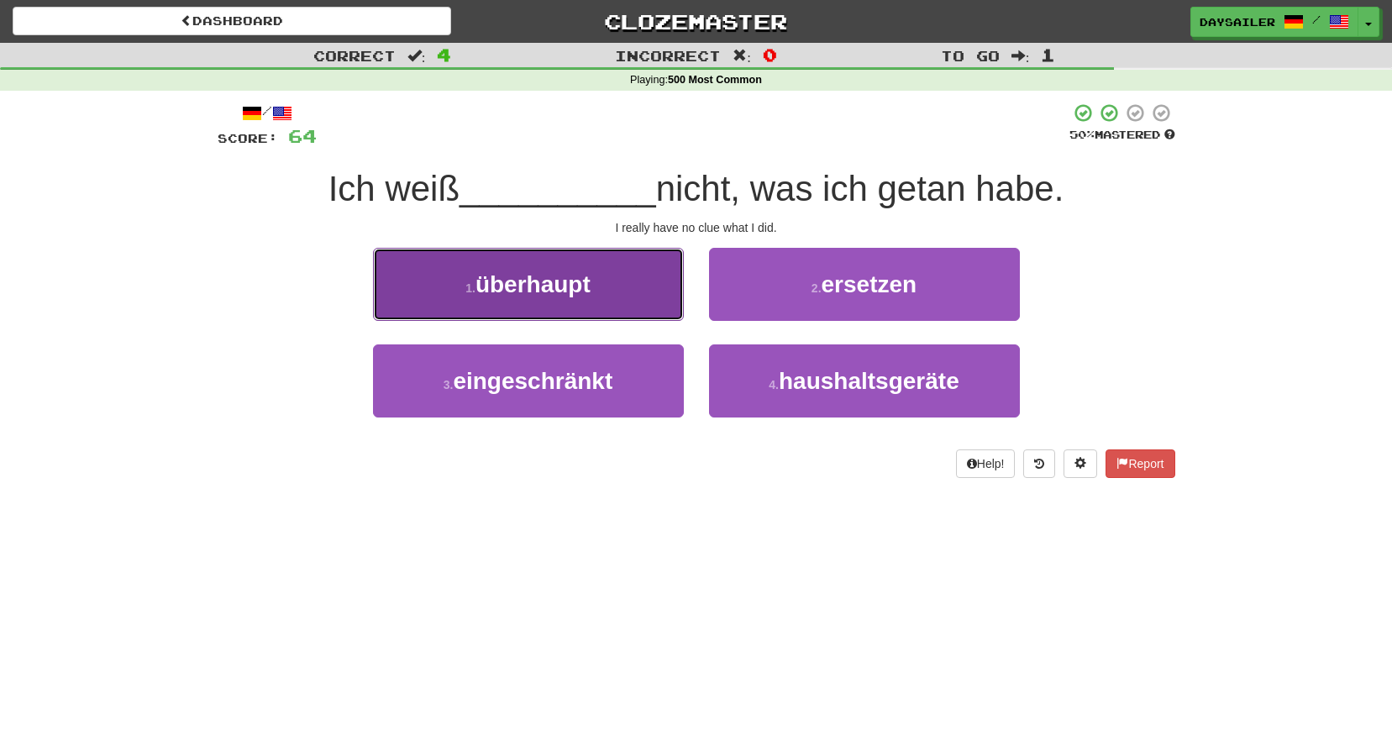
click at [610, 285] on button "1 . überhaupt" at bounding box center [528, 284] width 311 height 73
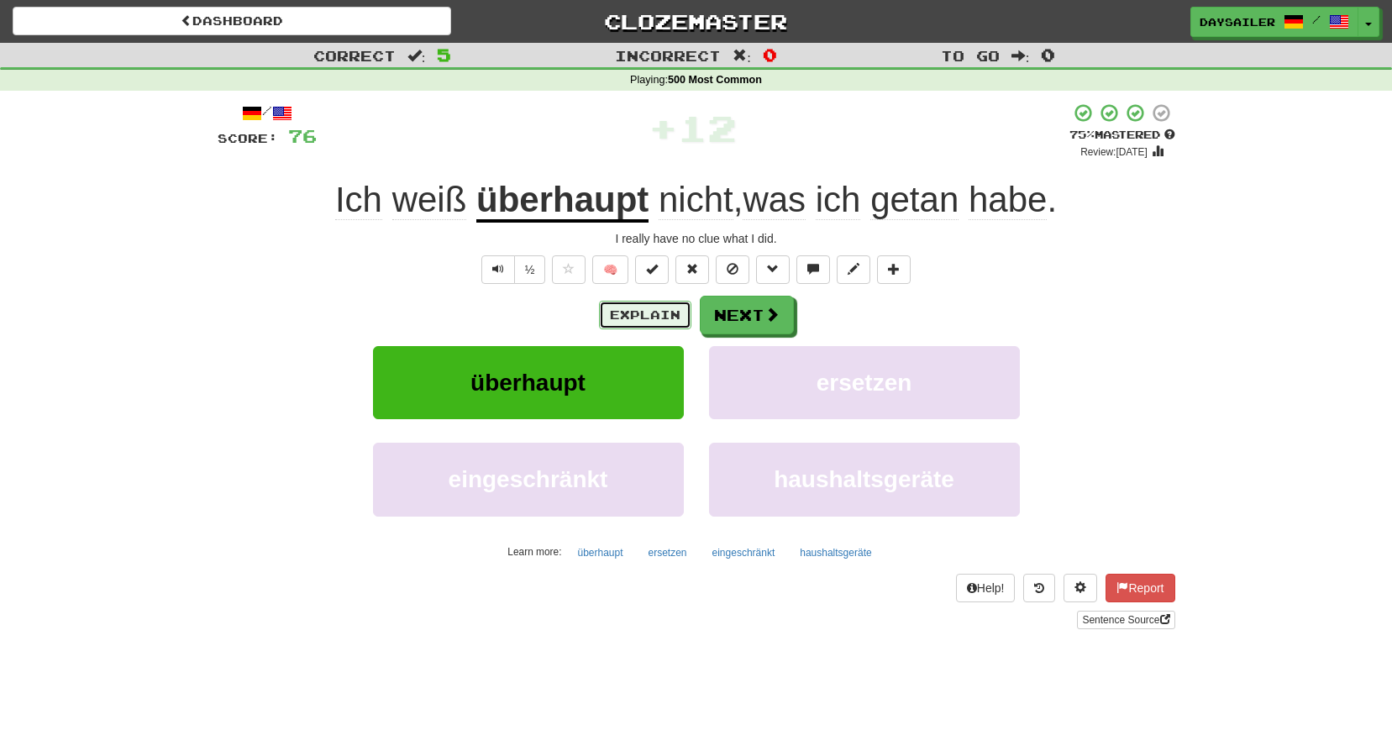
click at [634, 311] on button "Explain" at bounding box center [645, 315] width 92 height 29
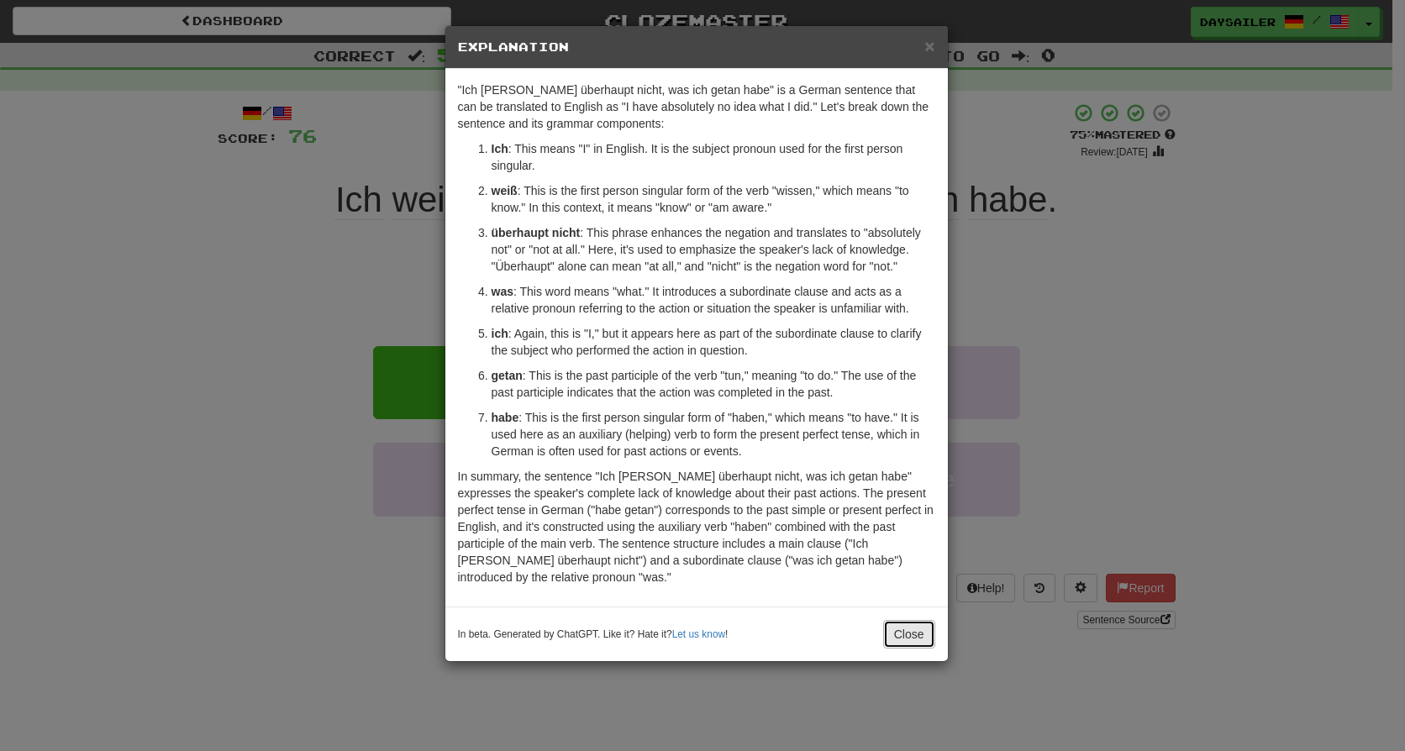
click at [917, 620] on button "Close" at bounding box center [909, 634] width 52 height 29
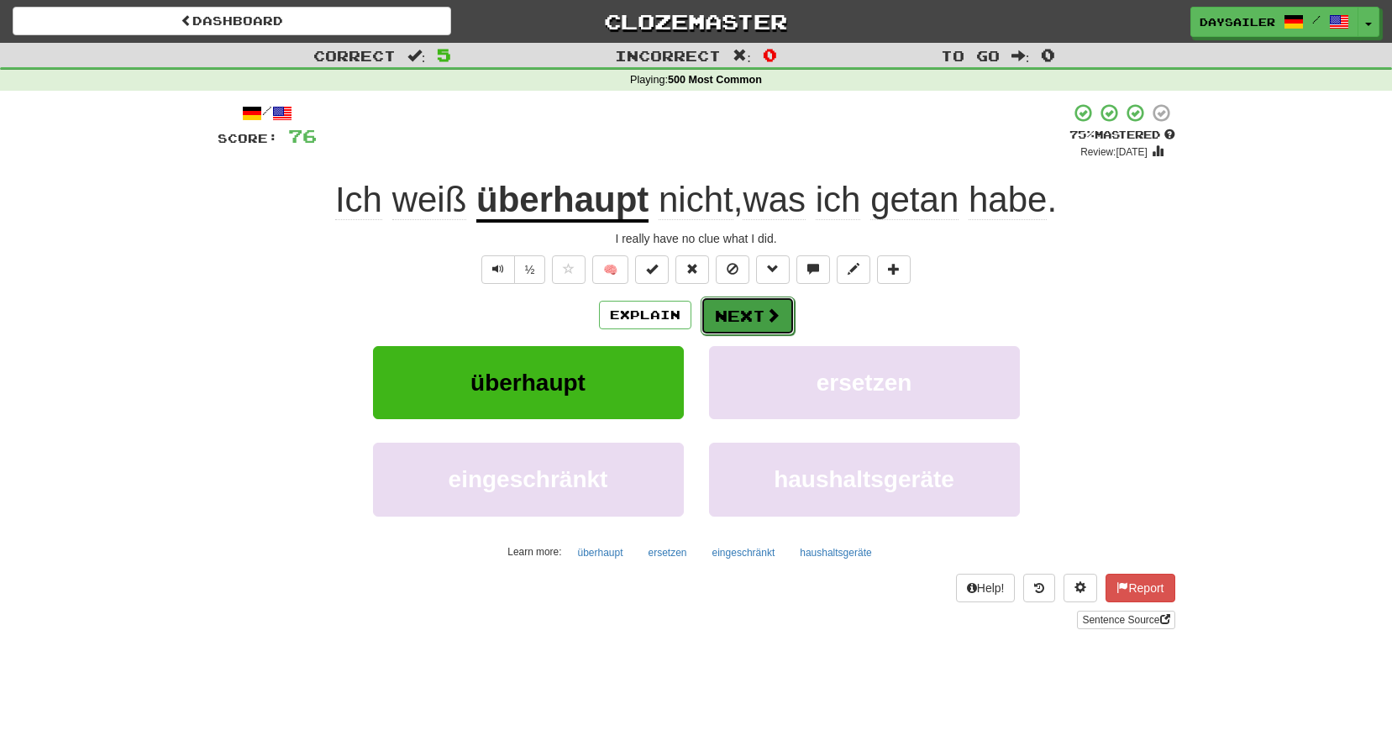
click at [730, 299] on button "Next" at bounding box center [748, 316] width 94 height 39
